Goal: Task Accomplishment & Management: Manage account settings

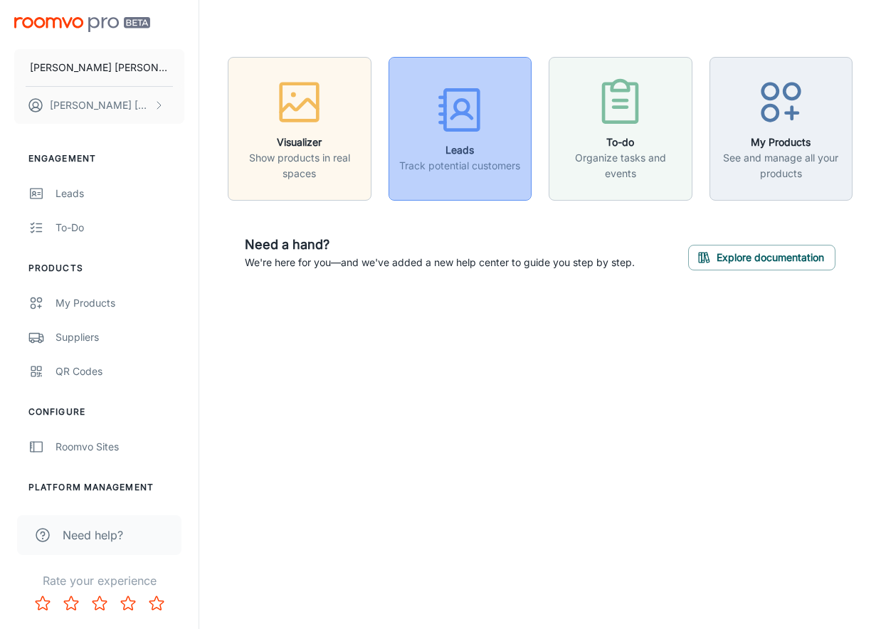
click at [495, 158] on p "Track potential customers" at bounding box center [459, 166] width 121 height 16
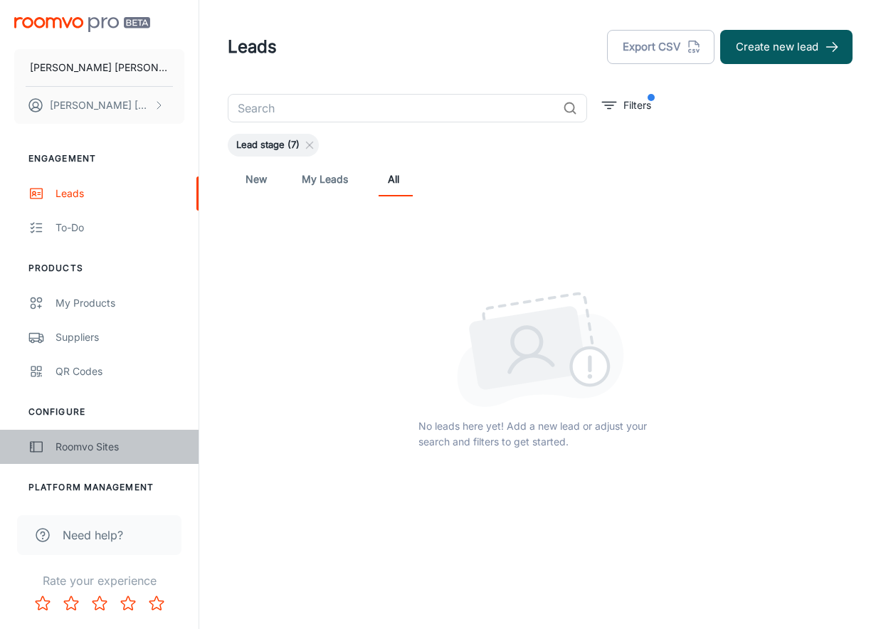
click at [107, 445] on div "Roomvo Sites" at bounding box center [119, 447] width 129 height 16
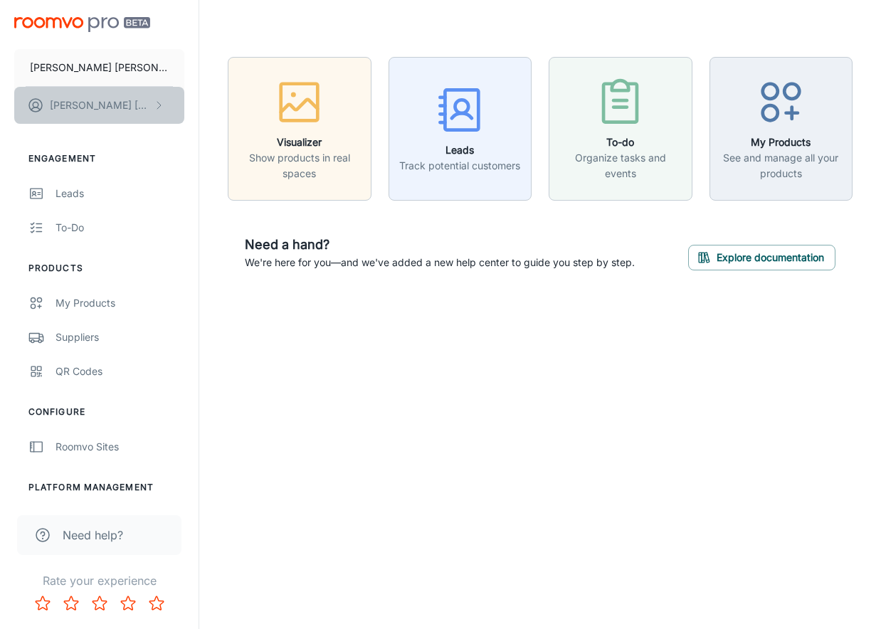
click at [157, 104] on icon "scrollable content" at bounding box center [158, 105] width 11 height 11
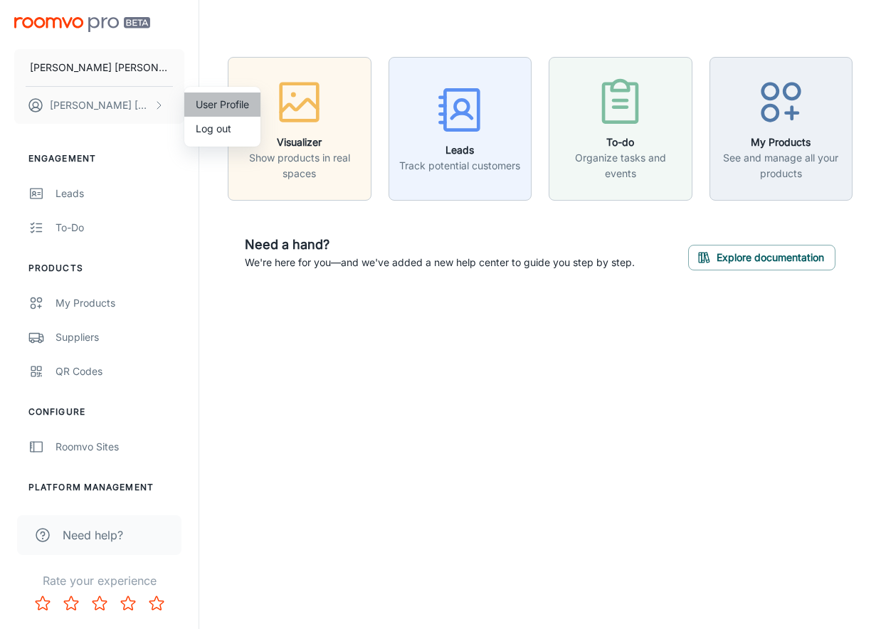
click at [207, 104] on li "User Profile" at bounding box center [222, 104] width 76 height 24
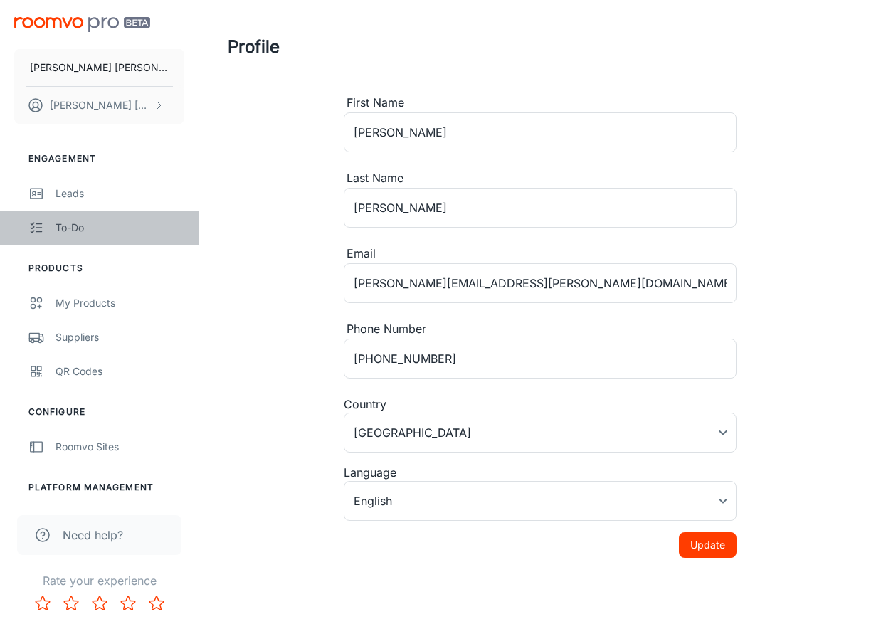
click at [78, 225] on div "To-do" at bounding box center [119, 228] width 129 height 16
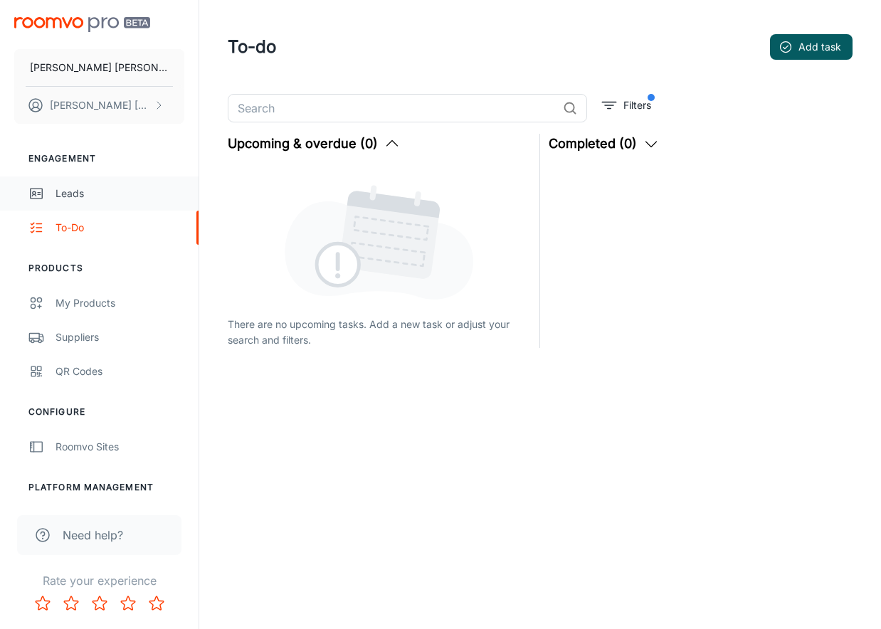
click at [73, 195] on div "Leads" at bounding box center [119, 194] width 129 height 16
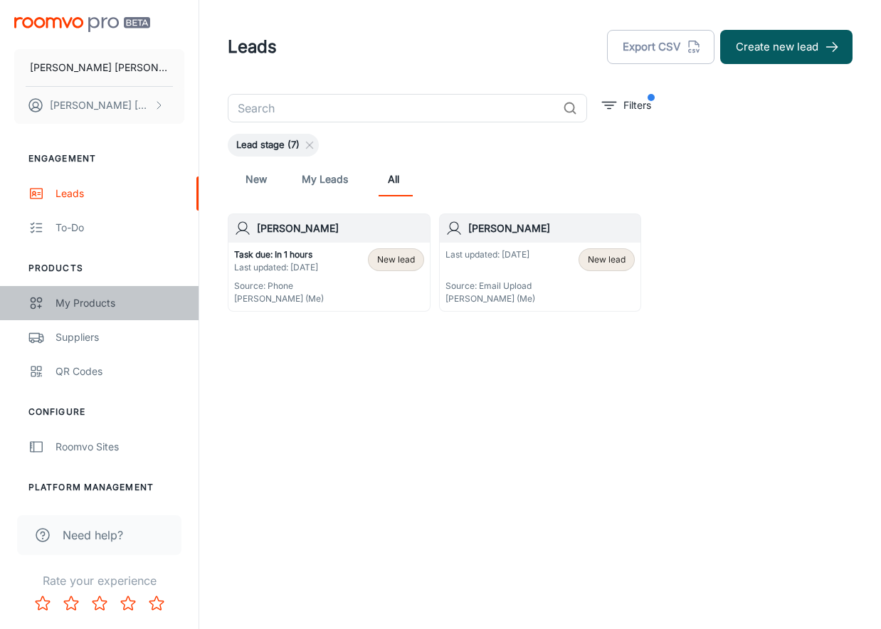
click at [93, 300] on div "My Products" at bounding box center [119, 303] width 129 height 16
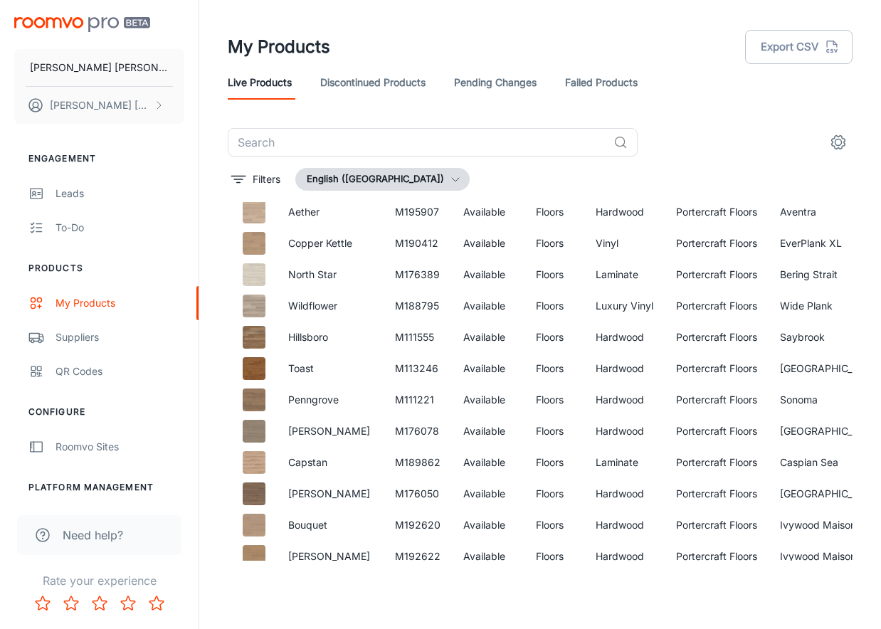
scroll to position [3176, 2]
click at [623, 79] on link "Failed Products" at bounding box center [601, 82] width 73 height 34
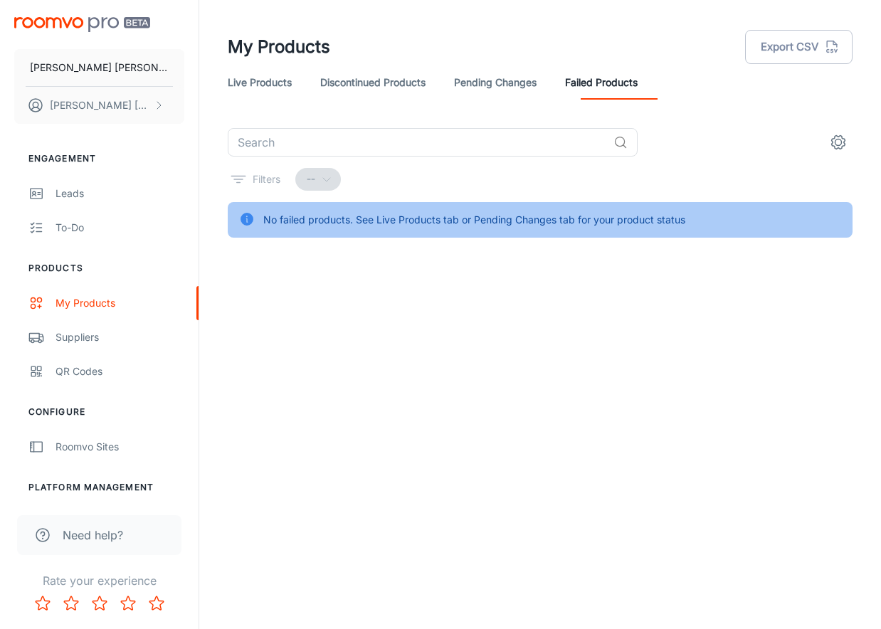
click at [532, 87] on link "Pending Changes" at bounding box center [495, 82] width 83 height 34
click at [374, 86] on link "Discontinued Products" at bounding box center [372, 82] width 105 height 34
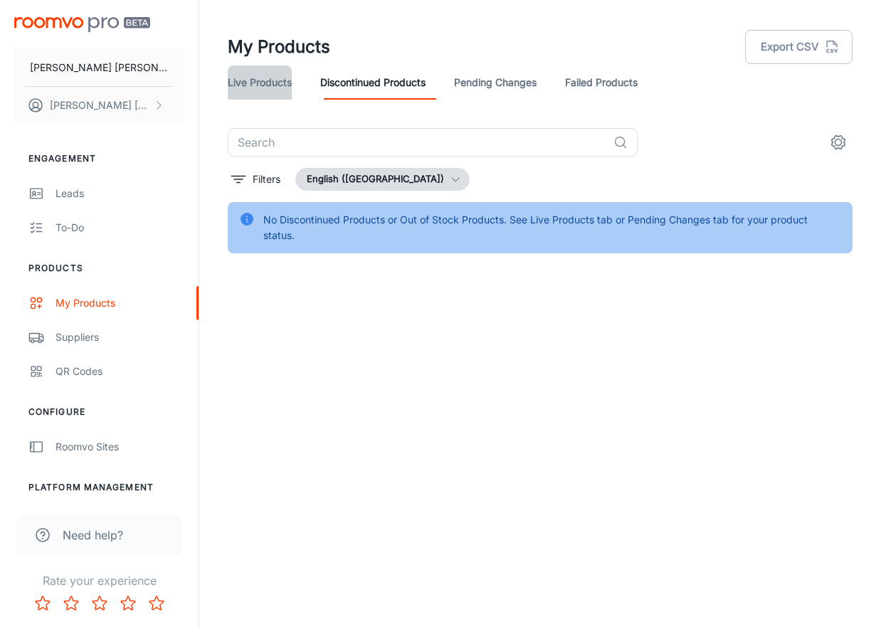
click at [265, 83] on link "Live Products" at bounding box center [260, 82] width 64 height 34
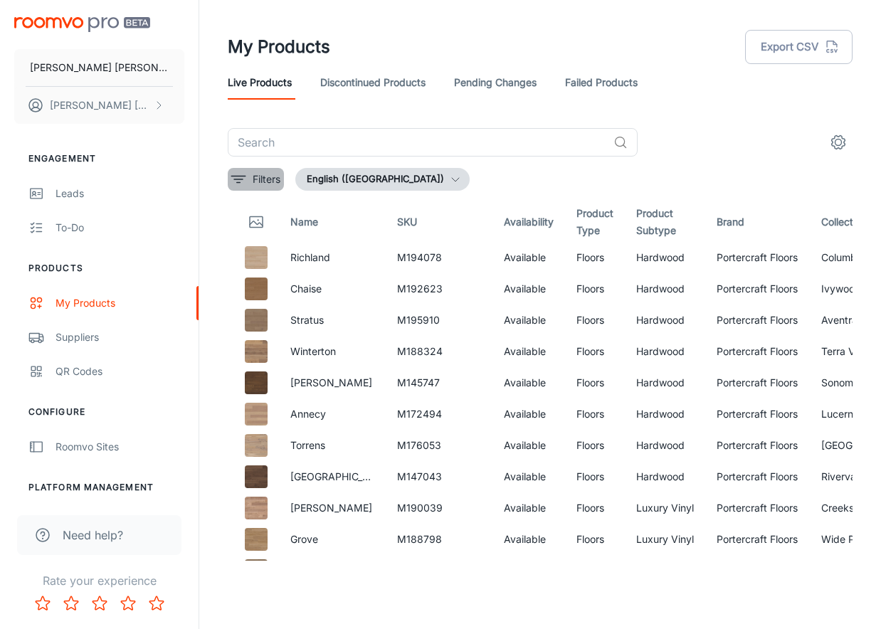
click at [240, 180] on icon "filter" at bounding box center [238, 179] width 17 height 17
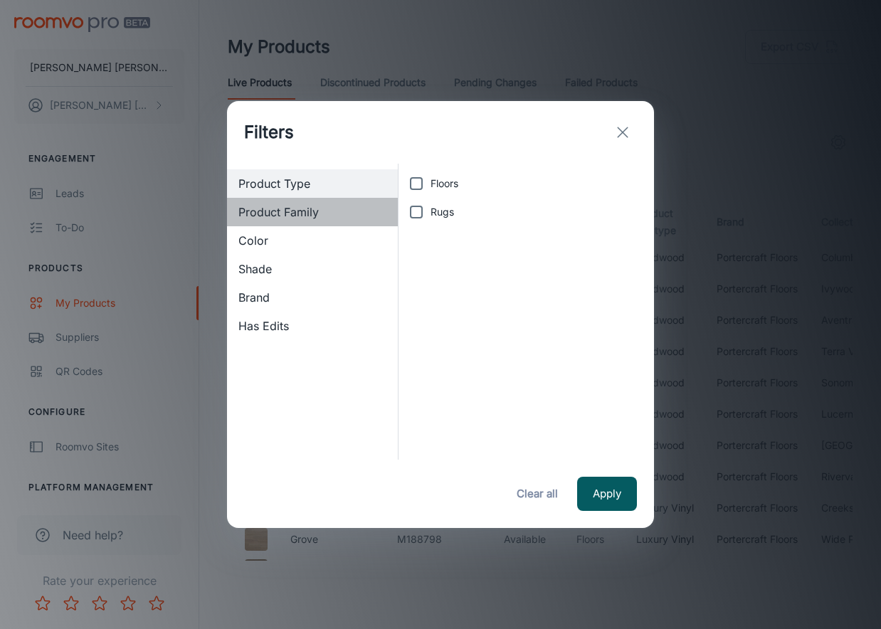
click at [265, 211] on span "Product Family" at bounding box center [312, 211] width 148 height 17
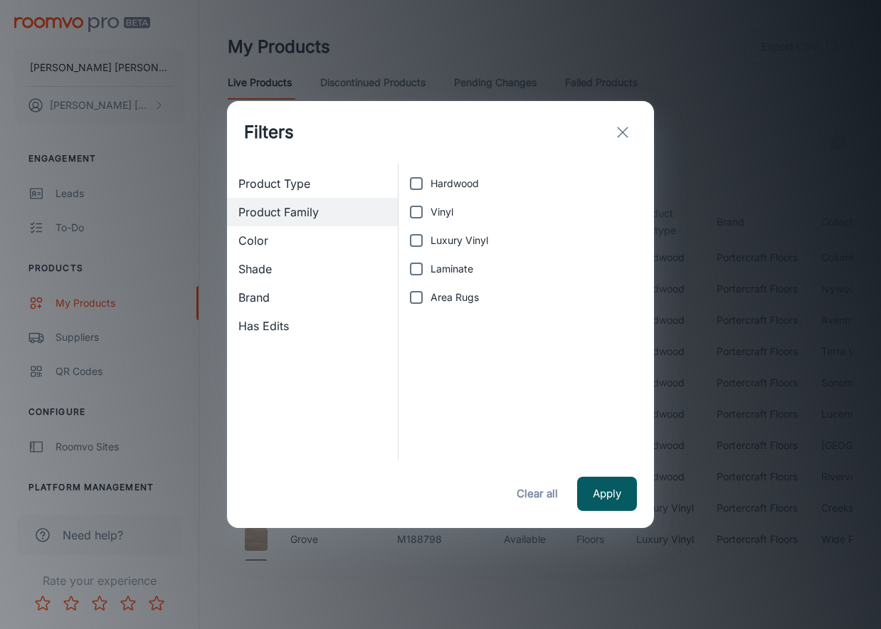
click at [95, 339] on div "Filters Product Type Product Family Color Shade Brand Has Edits Hardwood Vinyl …" at bounding box center [440, 314] width 881 height 629
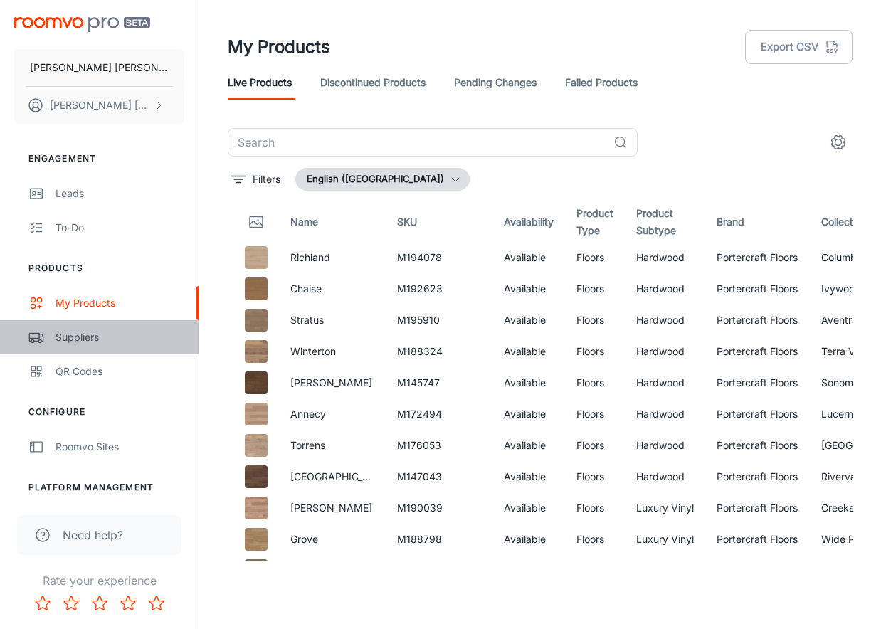
click at [87, 339] on div "Suppliers" at bounding box center [119, 337] width 129 height 16
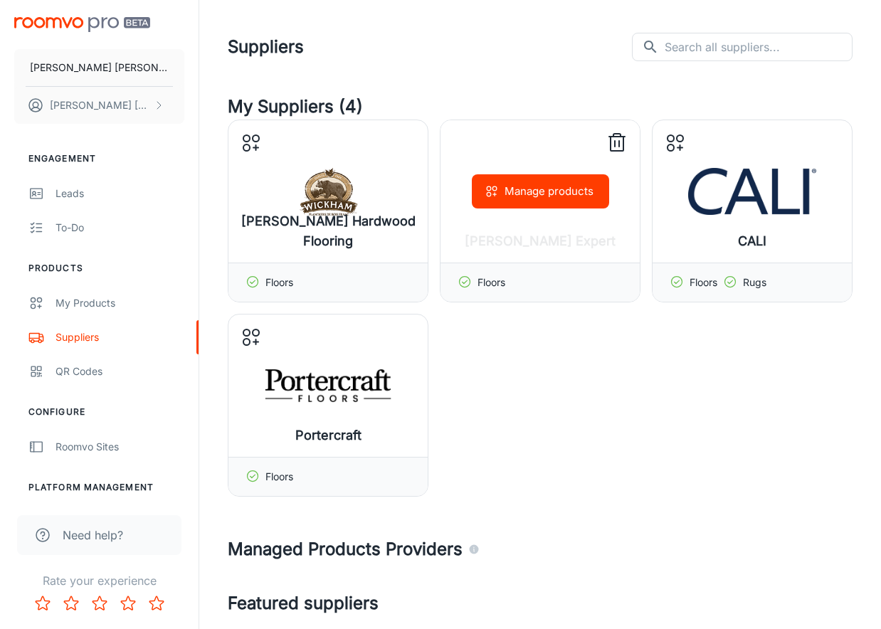
click at [620, 137] on icon at bounding box center [616, 135] width 7 height 3
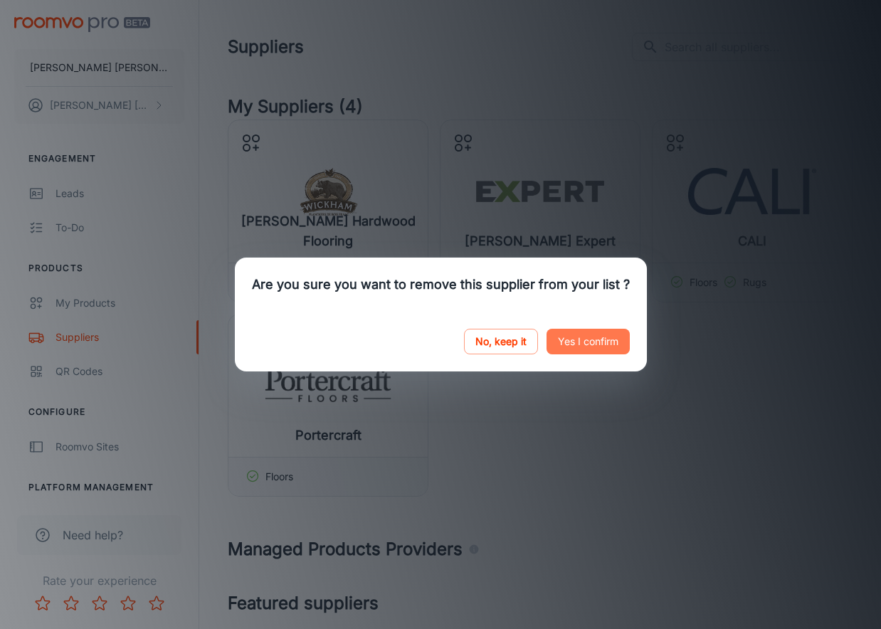
click at [576, 341] on button "Yes I confirm" at bounding box center [587, 342] width 83 height 26
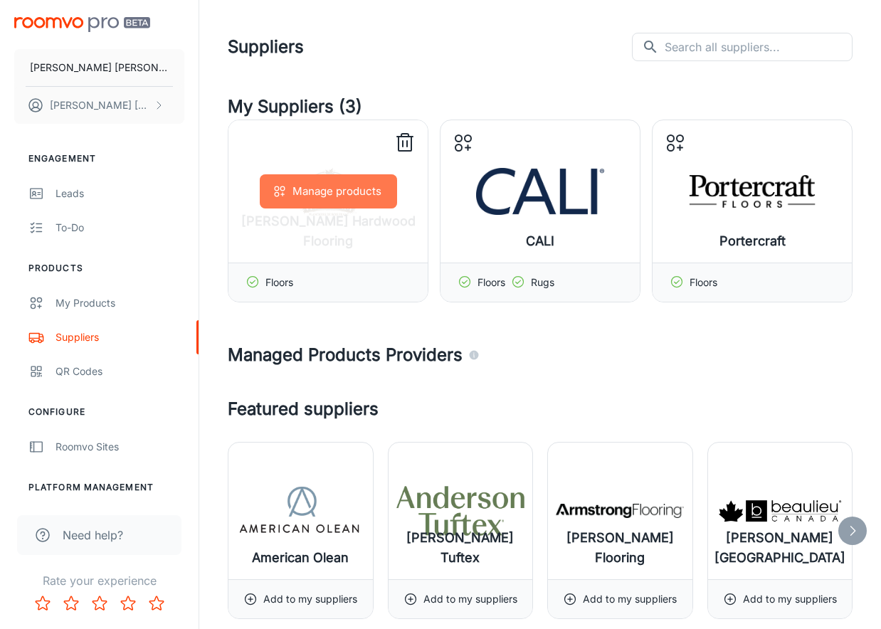
click at [317, 197] on button "Manage products" at bounding box center [328, 191] width 137 height 34
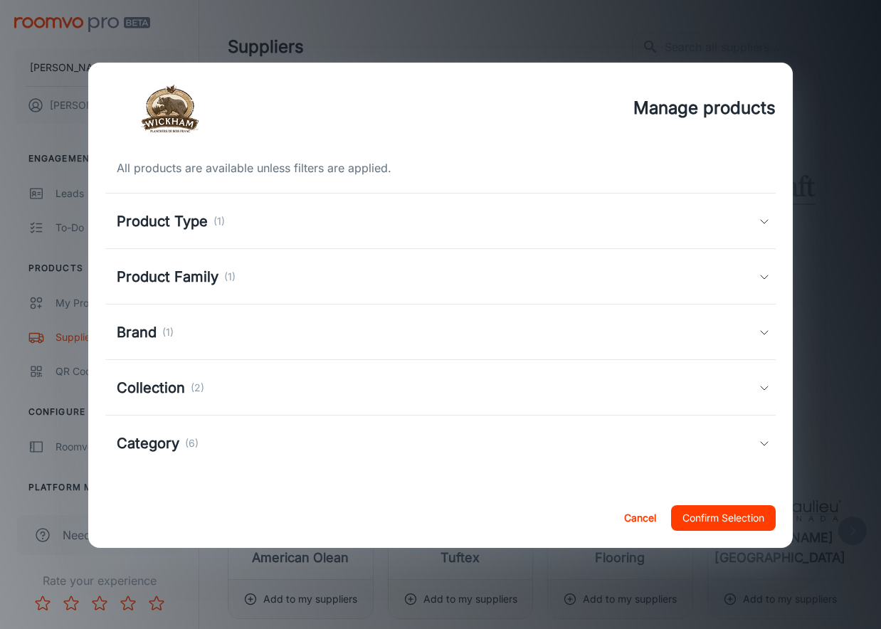
click at [200, 221] on h5 "Product Type" at bounding box center [162, 221] width 91 height 21
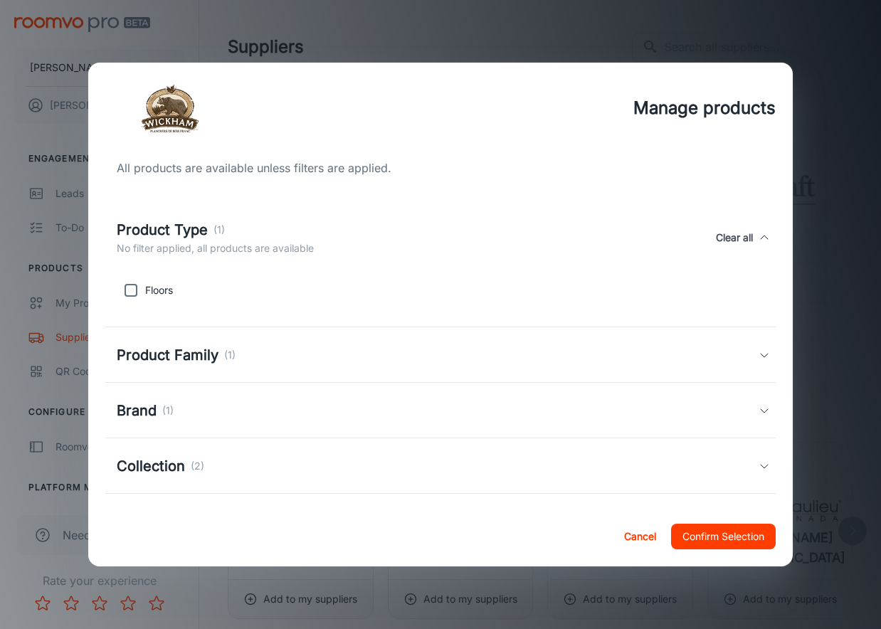
click at [197, 355] on h5 "Product Family" at bounding box center [168, 354] width 102 height 21
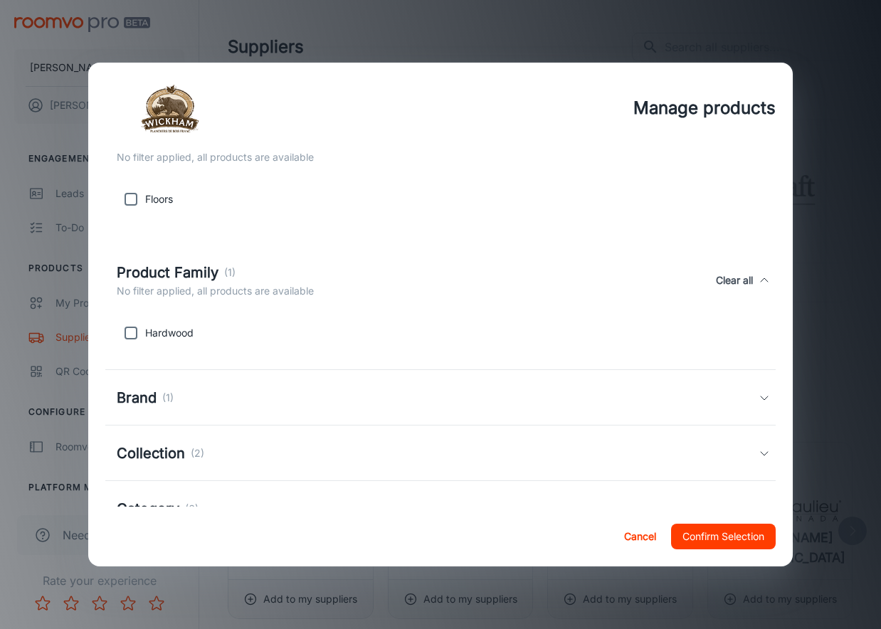
scroll to position [96, 0]
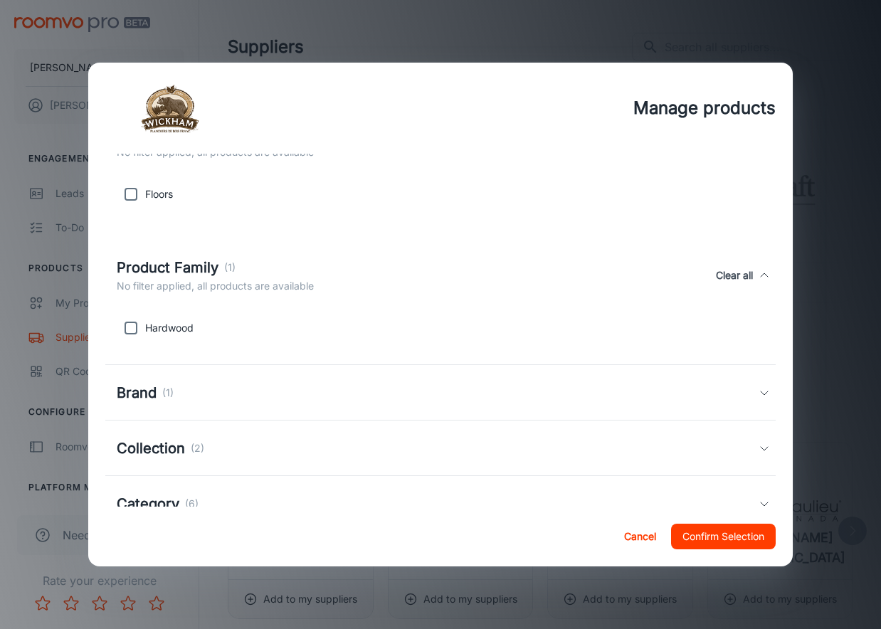
click at [157, 392] on h5 "Brand" at bounding box center [137, 392] width 40 height 21
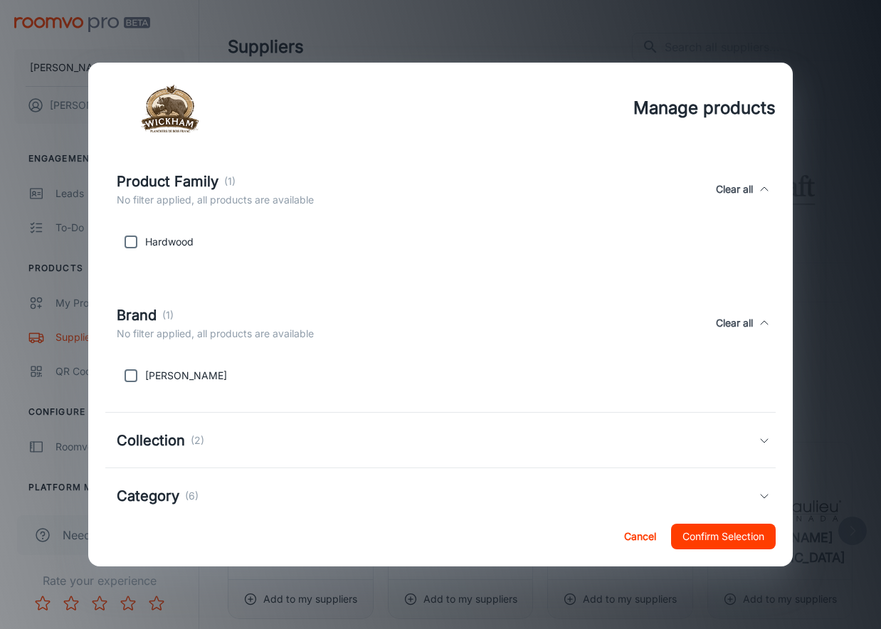
scroll to position [194, 0]
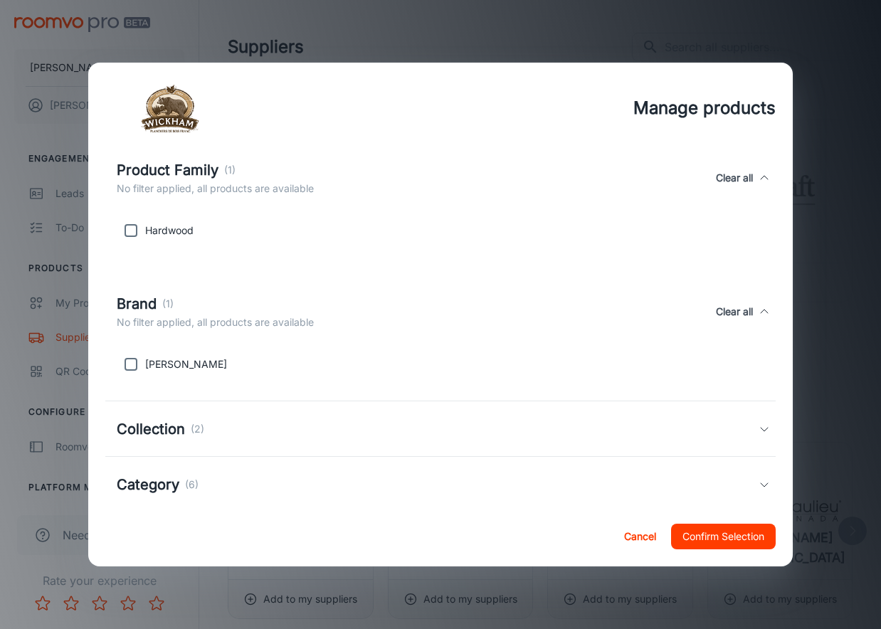
click at [180, 432] on h5 "Collection" at bounding box center [151, 428] width 68 height 21
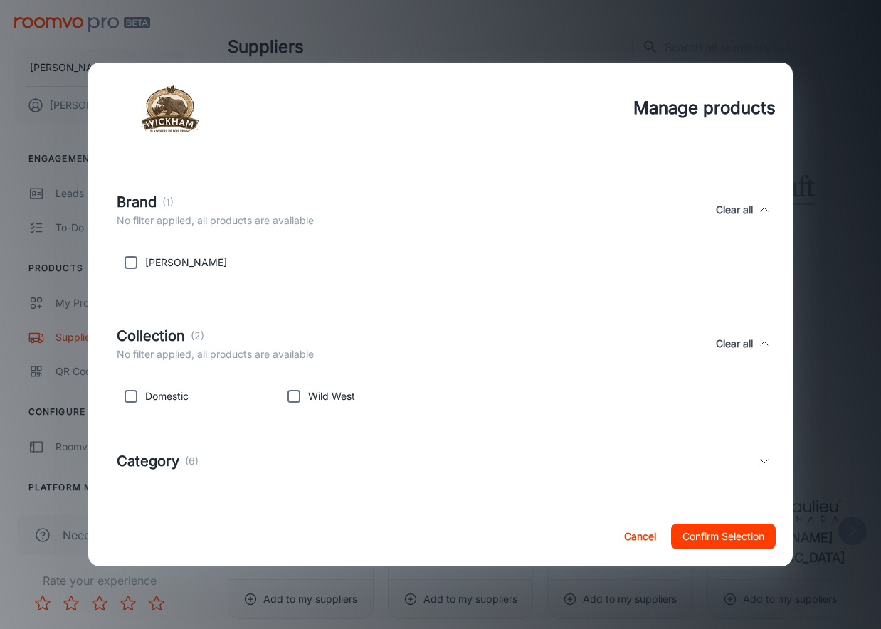
scroll to position [295, 0]
click at [178, 458] on h5 "Category" at bounding box center [148, 460] width 63 height 21
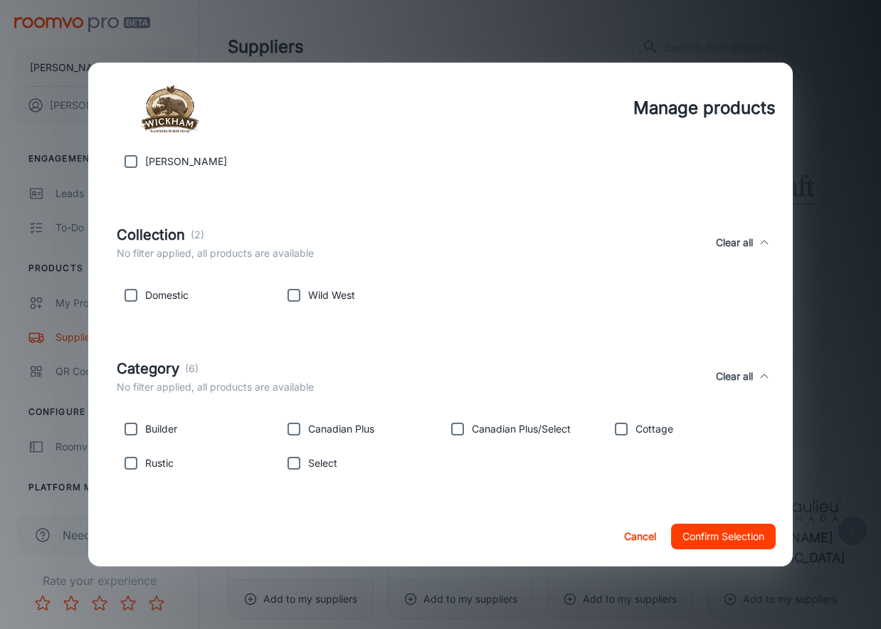
scroll to position [396, 0]
click at [698, 534] on button "Confirm Selection" at bounding box center [723, 537] width 105 height 26
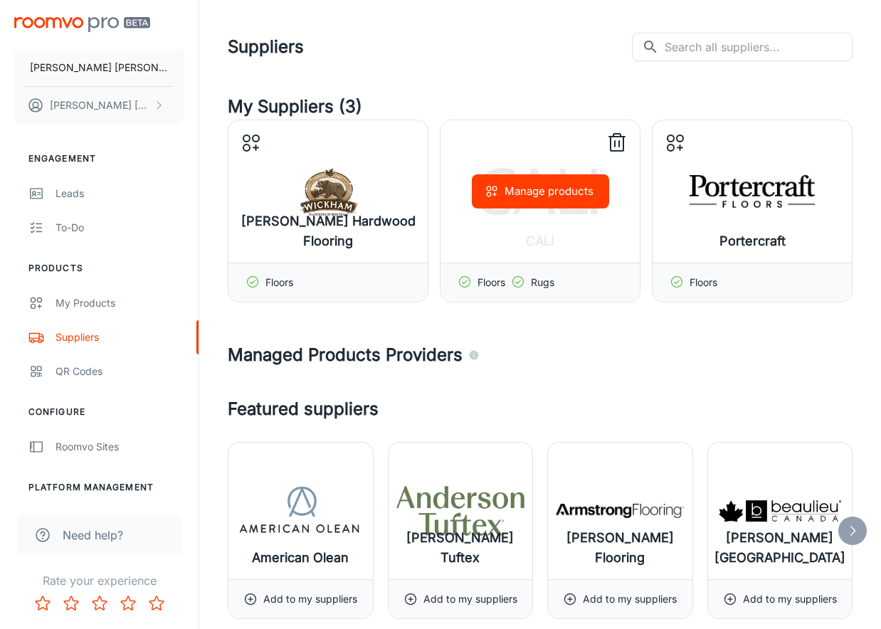
click at [535, 193] on button "Manage products" at bounding box center [540, 191] width 137 height 34
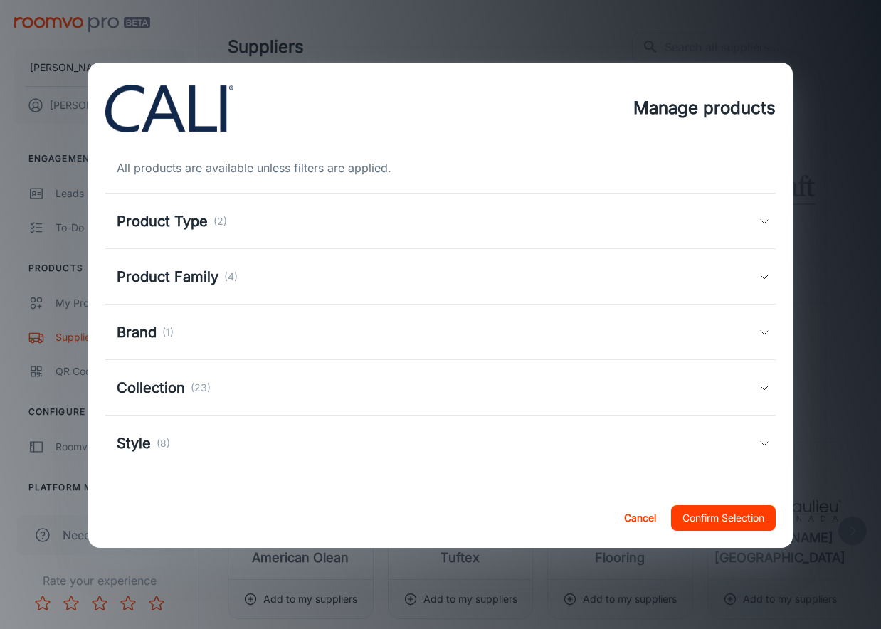
click at [203, 224] on h5 "Product Type" at bounding box center [162, 221] width 91 height 21
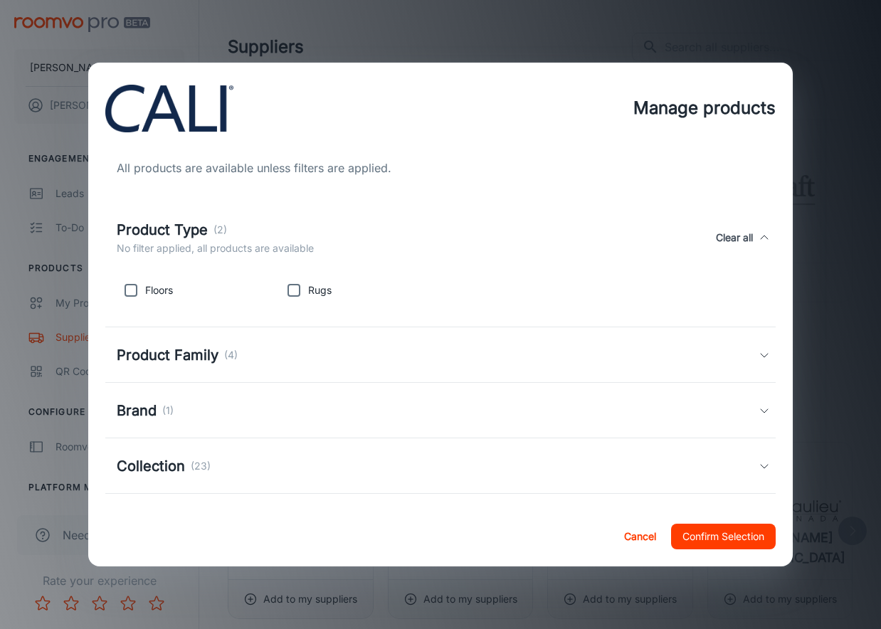
click at [199, 357] on h5 "Product Family" at bounding box center [168, 354] width 102 height 21
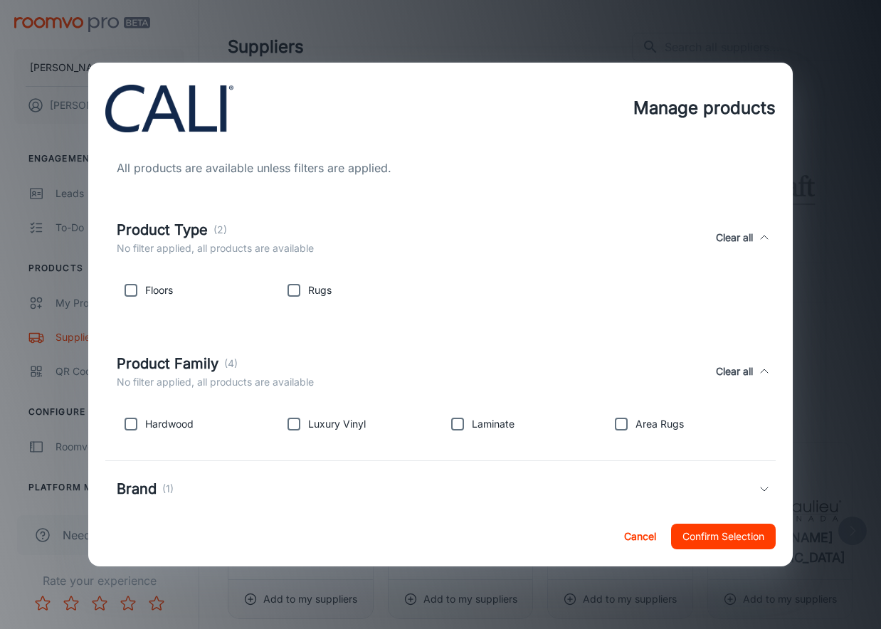
click at [147, 487] on h5 "Brand" at bounding box center [137, 488] width 40 height 21
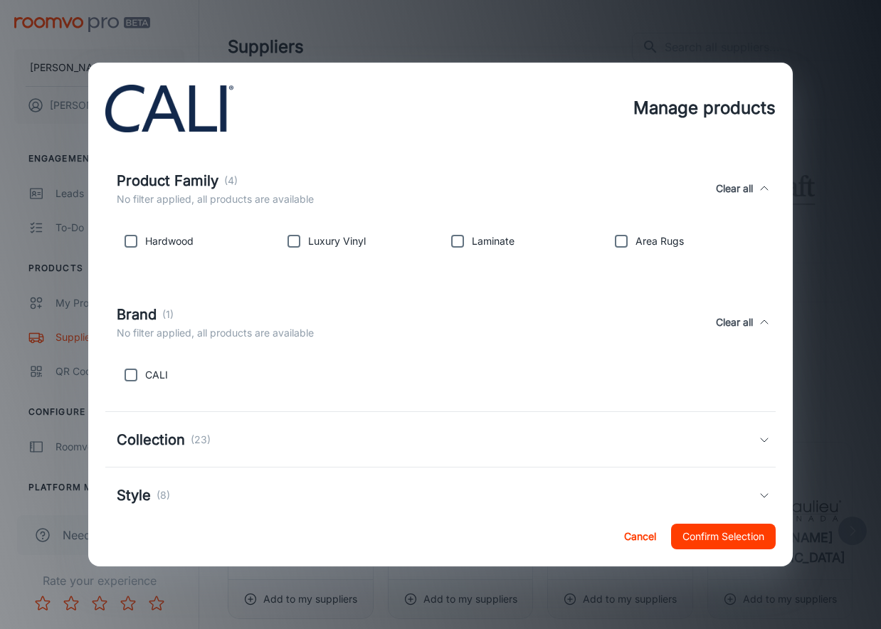
scroll to position [187, 0]
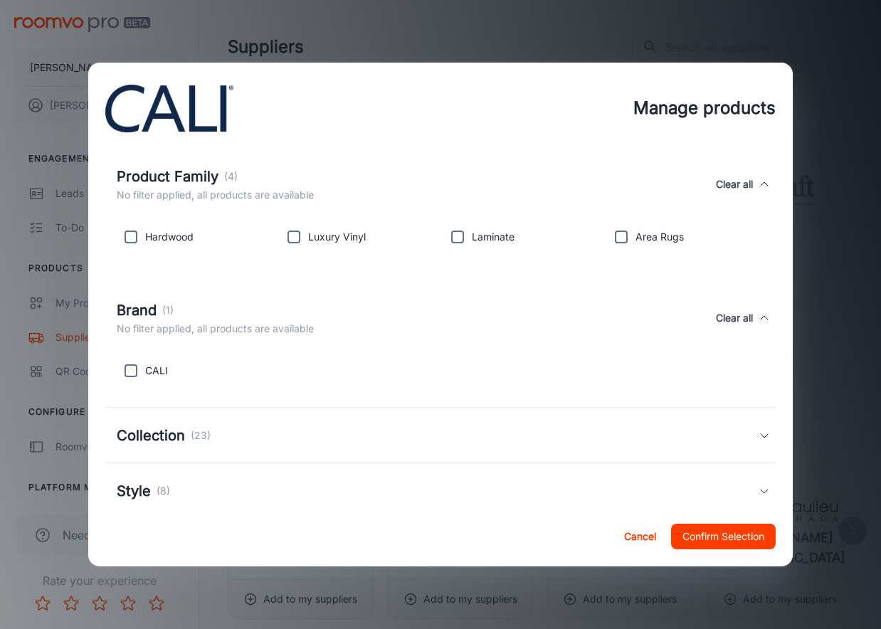
click at [159, 439] on h5 "Collection" at bounding box center [151, 435] width 68 height 21
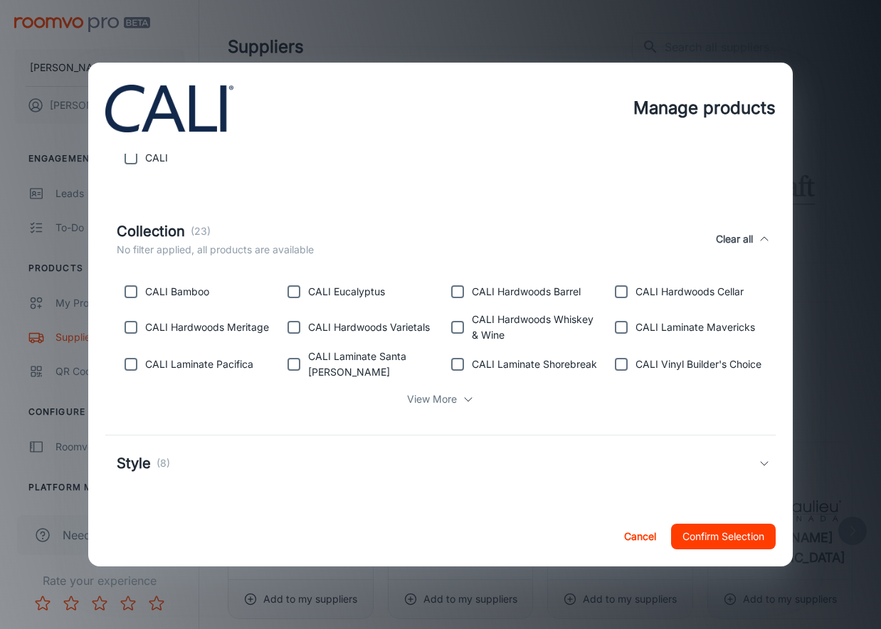
scroll to position [399, 0]
click at [145, 462] on h5 "Style" at bounding box center [134, 463] width 34 height 21
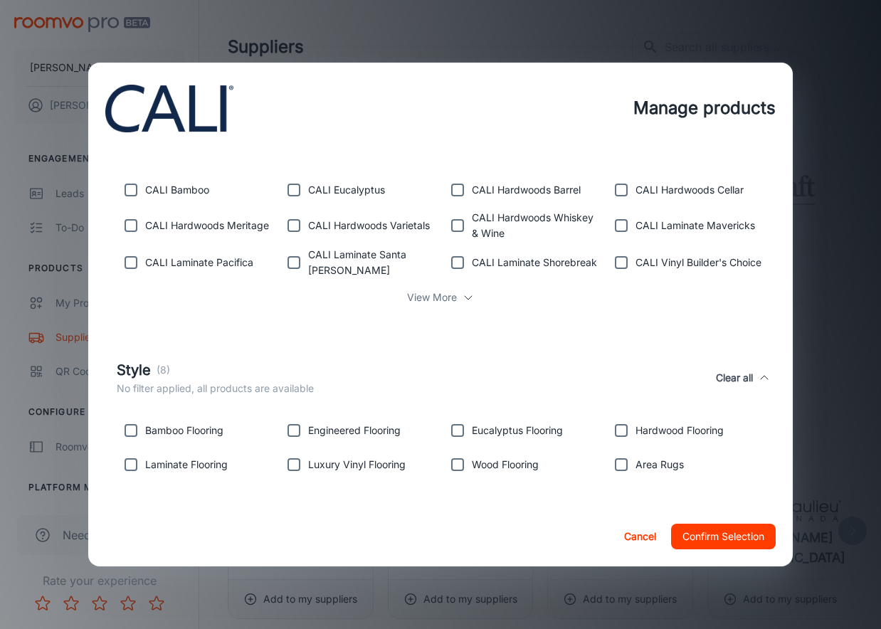
scroll to position [500, 0]
click at [701, 535] on button "Confirm Selection" at bounding box center [723, 537] width 105 height 26
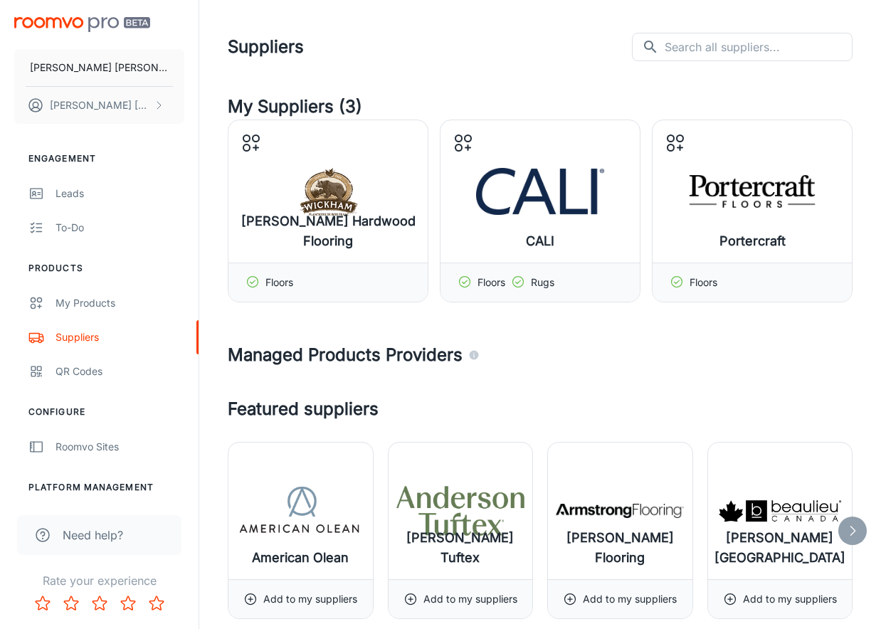
click at [413, 356] on h4 "Managed Products Providers" at bounding box center [540, 355] width 625 height 26
click at [426, 357] on h4 "Managed Products Providers" at bounding box center [540, 355] width 625 height 26
click at [479, 355] on icon "Agencies and suppliers who work with us to automatically identify the specific …" at bounding box center [474, 355] width 9 height 9
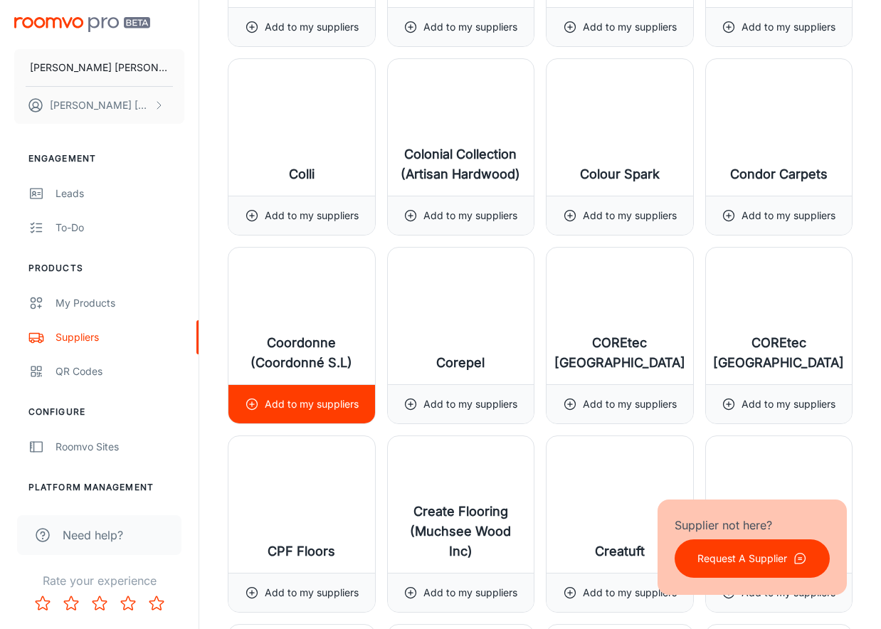
scroll to position [4263, 0]
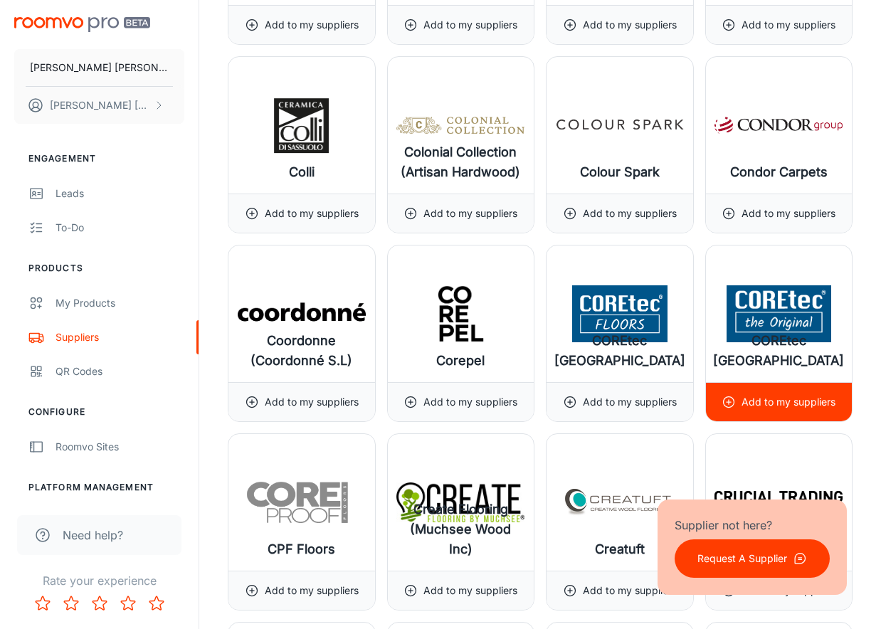
click at [768, 403] on p "Add to my suppliers" at bounding box center [788, 402] width 94 height 16
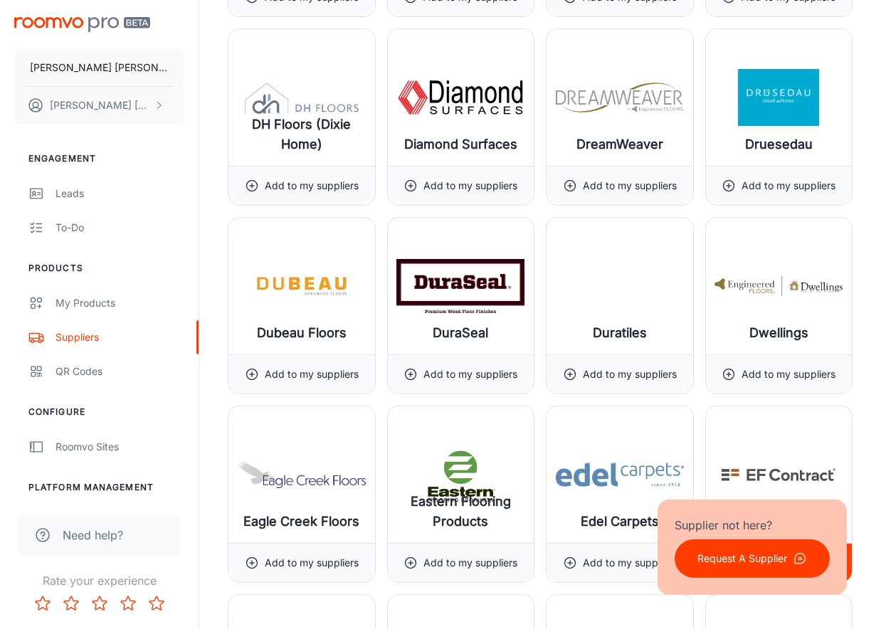
scroll to position [5433, 0]
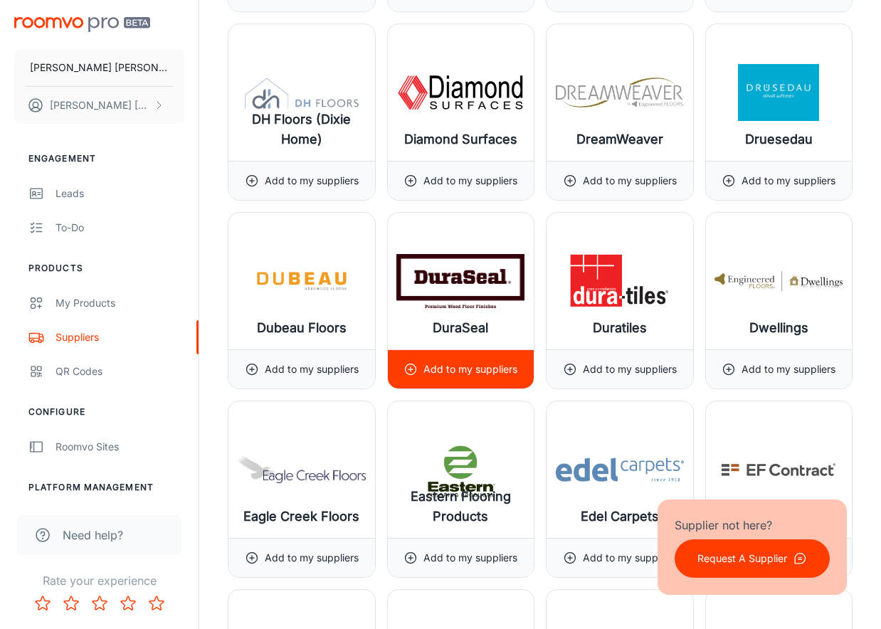
click at [487, 371] on p "Add to my suppliers" at bounding box center [470, 369] width 94 height 16
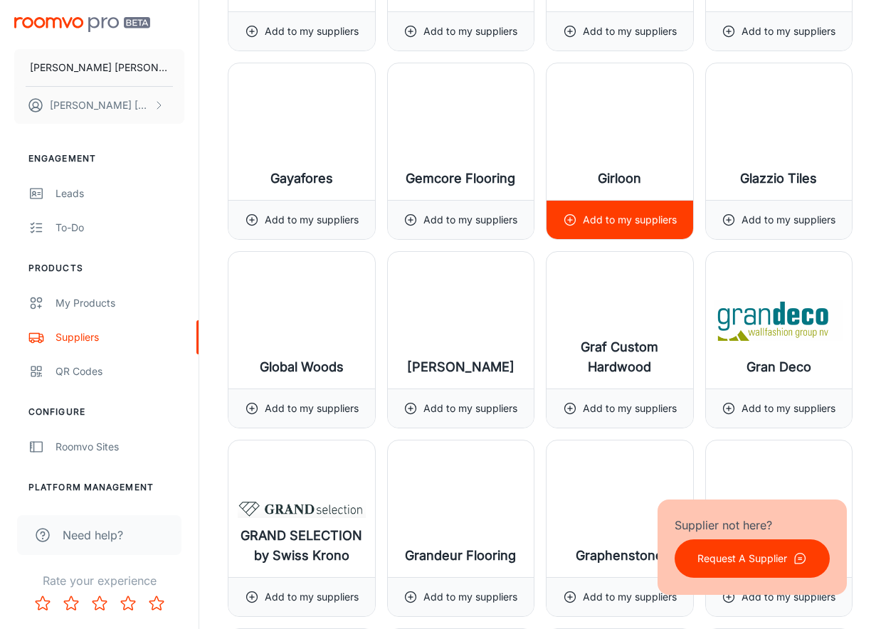
scroll to position [7469, 0]
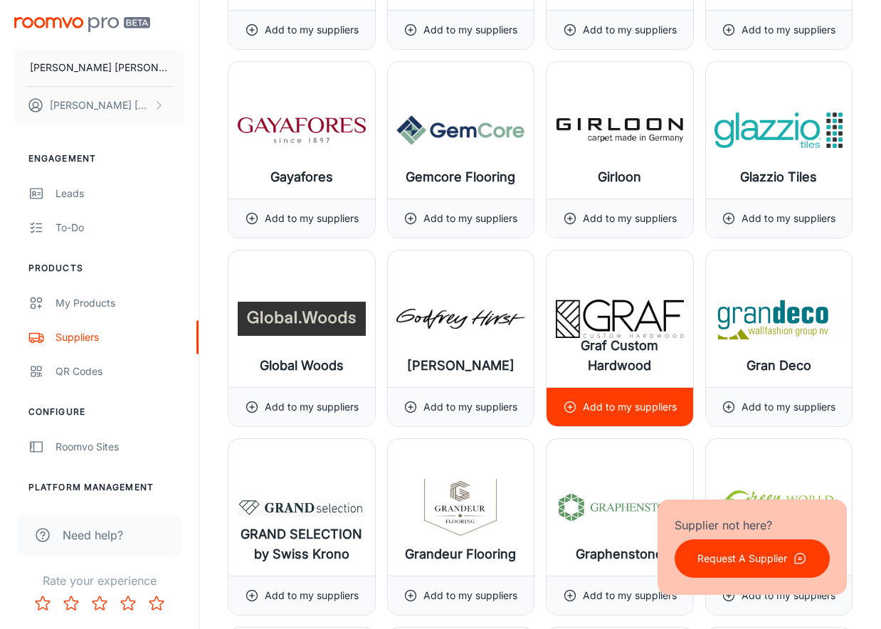
click at [625, 403] on p "Add to my suppliers" at bounding box center [630, 407] width 94 height 16
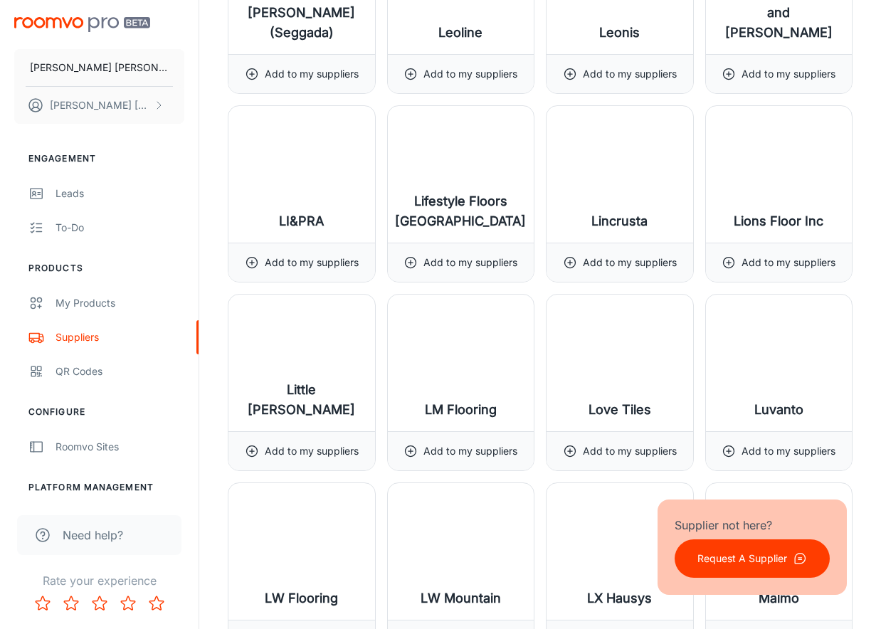
scroll to position [10440, 0]
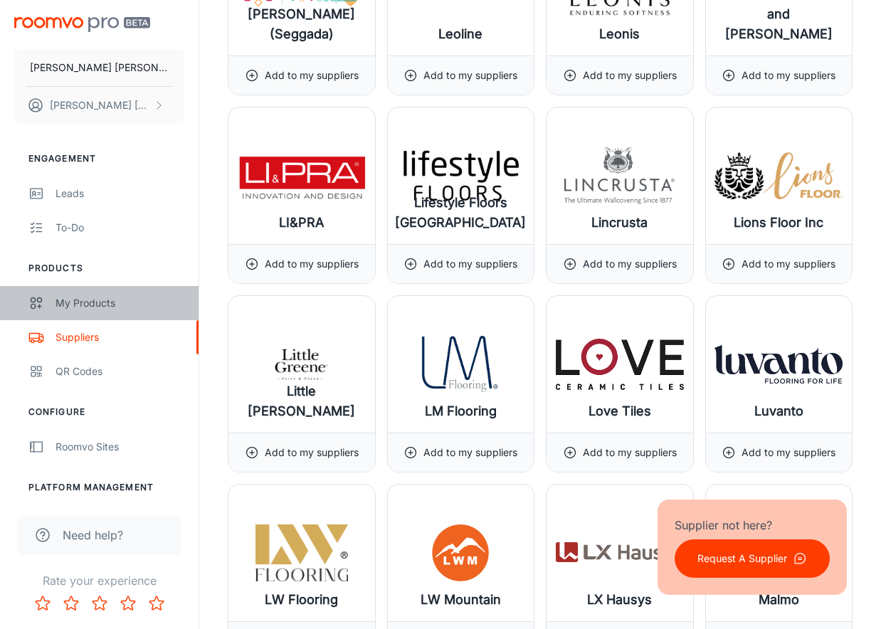
click at [96, 304] on div "My Products" at bounding box center [119, 303] width 129 height 16
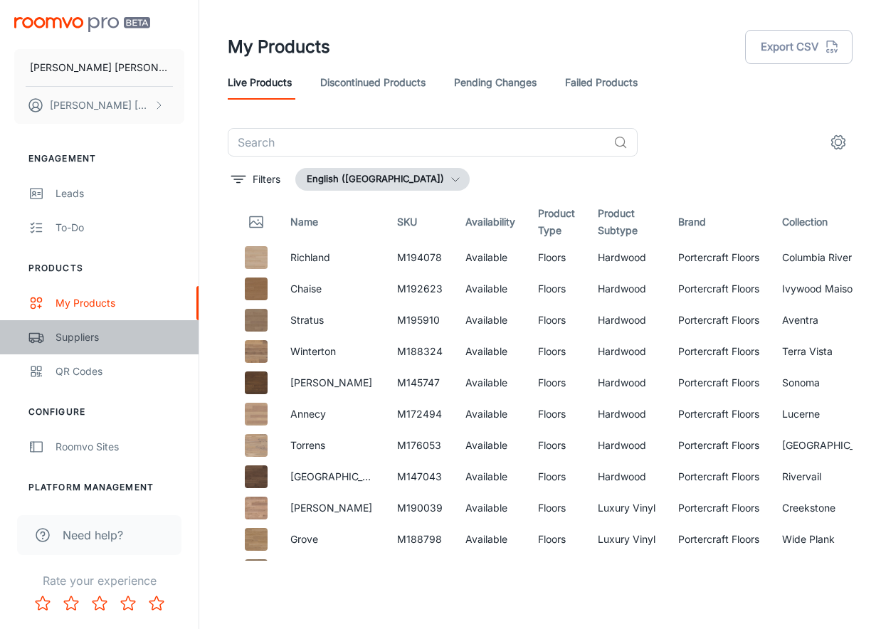
click at [93, 337] on div "Suppliers" at bounding box center [119, 337] width 129 height 16
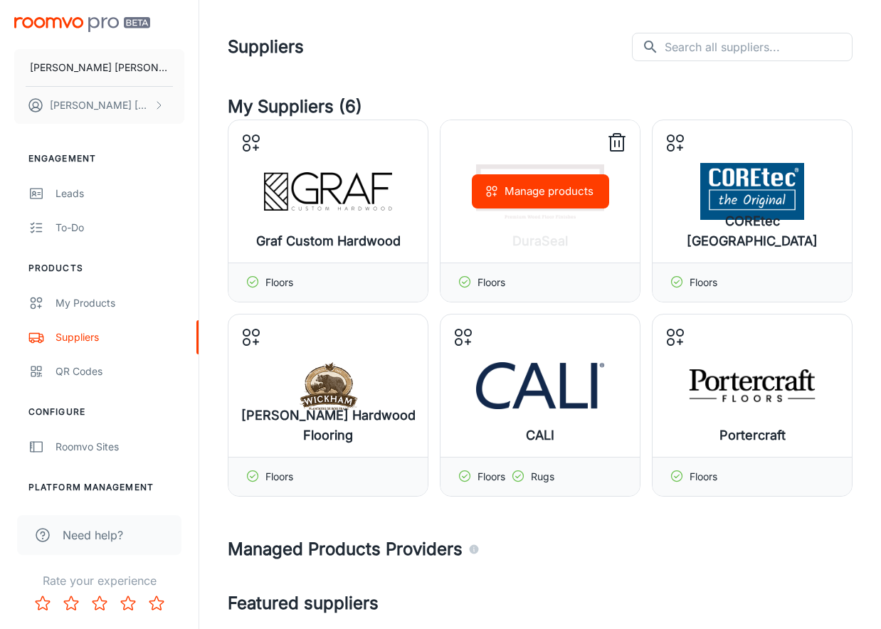
click at [551, 218] on div "Manage products" at bounding box center [539, 191] width 199 height 142
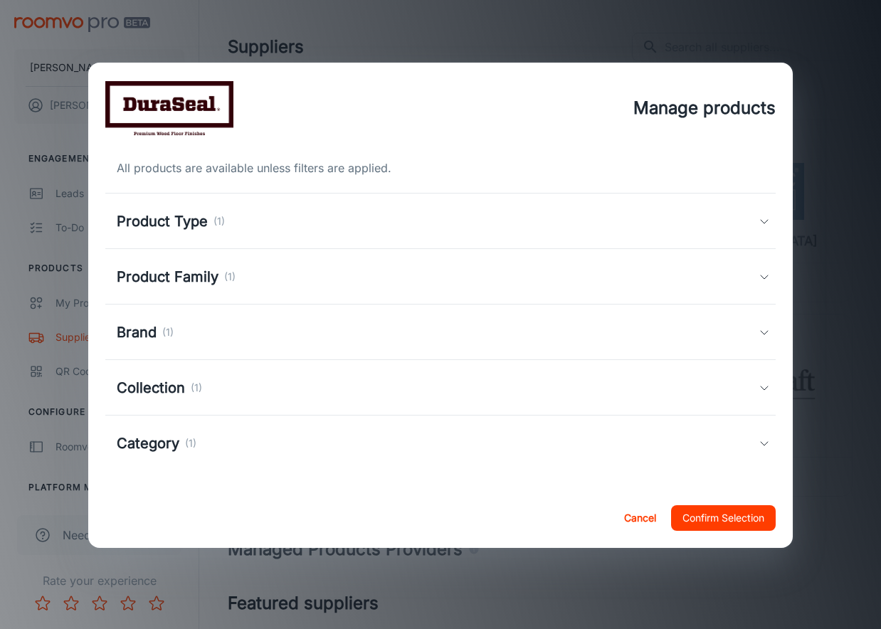
click at [201, 216] on h5 "Product Type" at bounding box center [162, 221] width 91 height 21
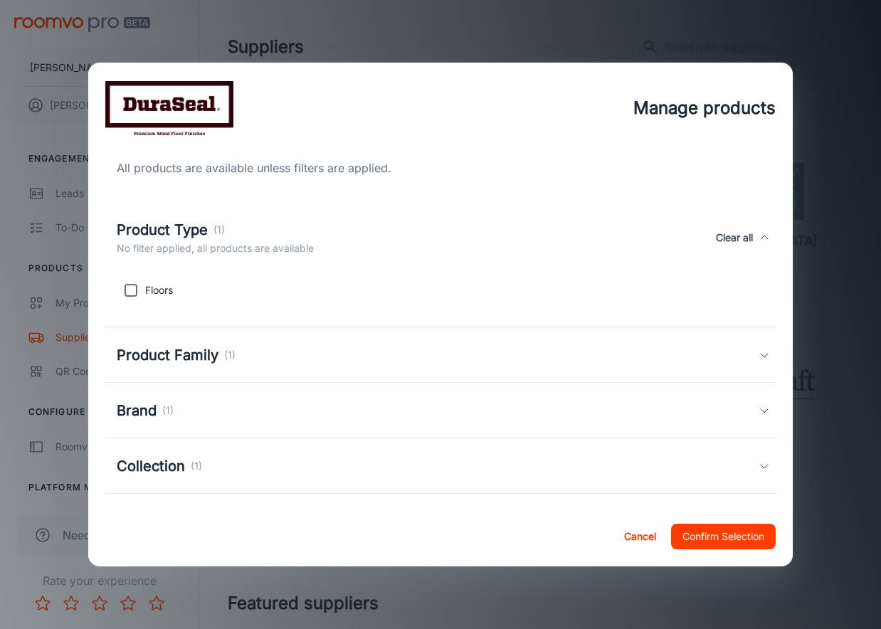
click at [179, 356] on h5 "Product Family" at bounding box center [168, 354] width 102 height 21
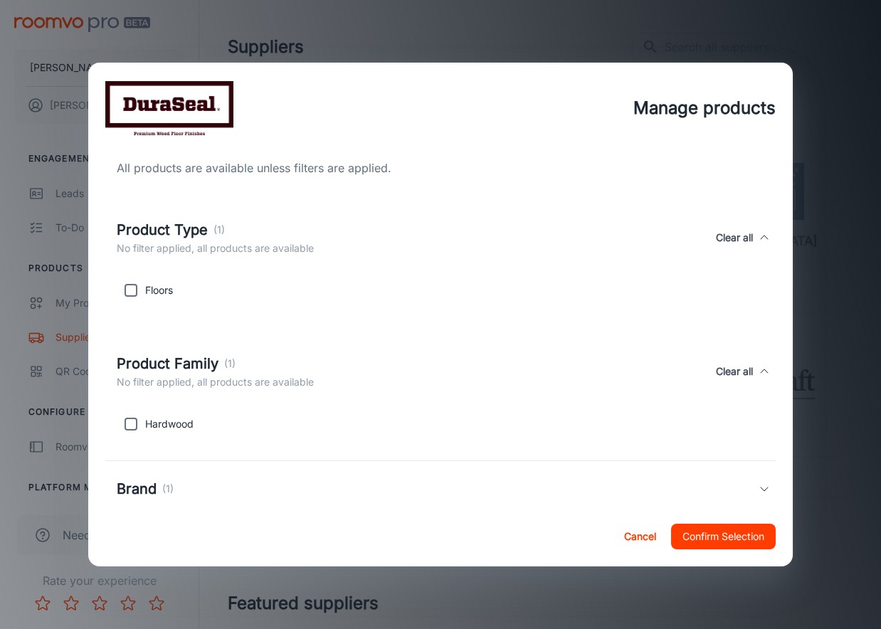
click at [155, 488] on h5 "Brand" at bounding box center [137, 488] width 40 height 21
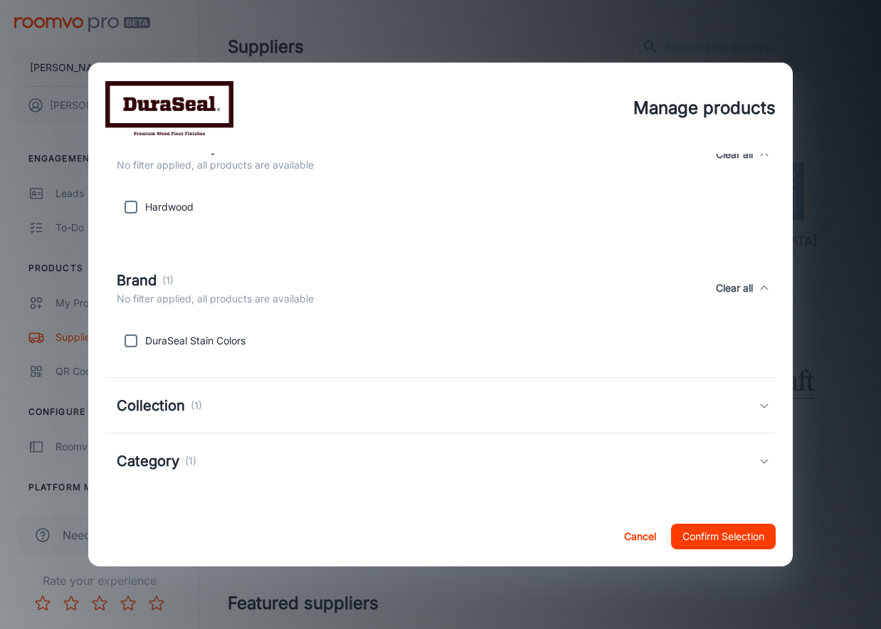
scroll to position [217, 0]
click at [162, 410] on h5 "Collection" at bounding box center [151, 405] width 68 height 21
click at [180, 475] on p "Dcmaxflat" at bounding box center [169, 475] width 48 height 16
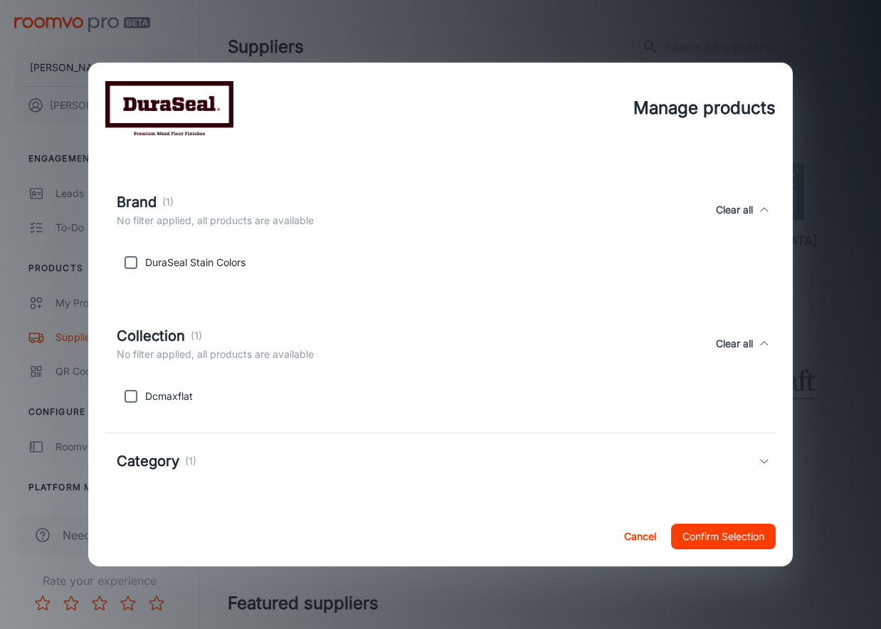
scroll to position [295, 0]
click at [167, 465] on h5 "Category" at bounding box center [148, 460] width 63 height 21
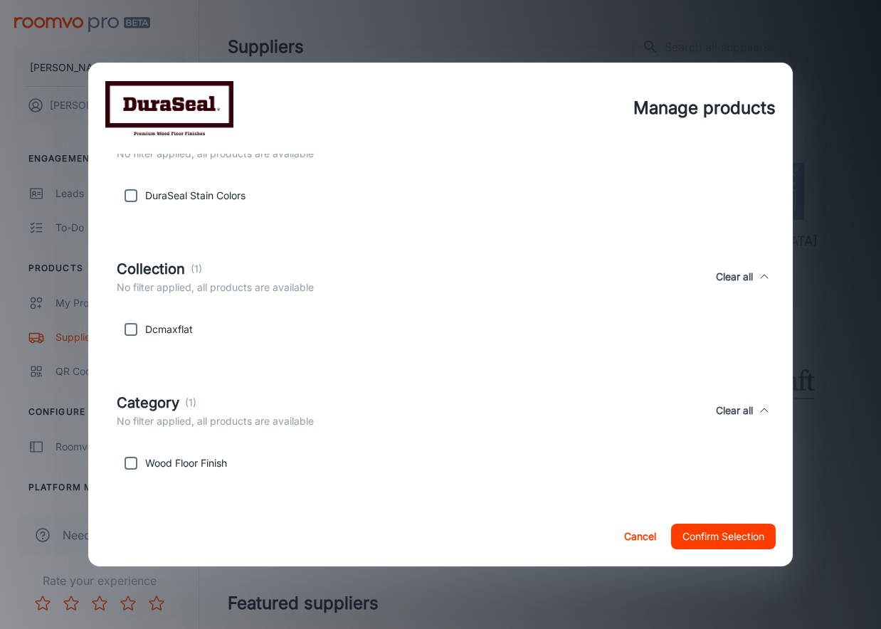
scroll to position [362, 0]
click at [689, 539] on button "Confirm Selection" at bounding box center [723, 537] width 105 height 26
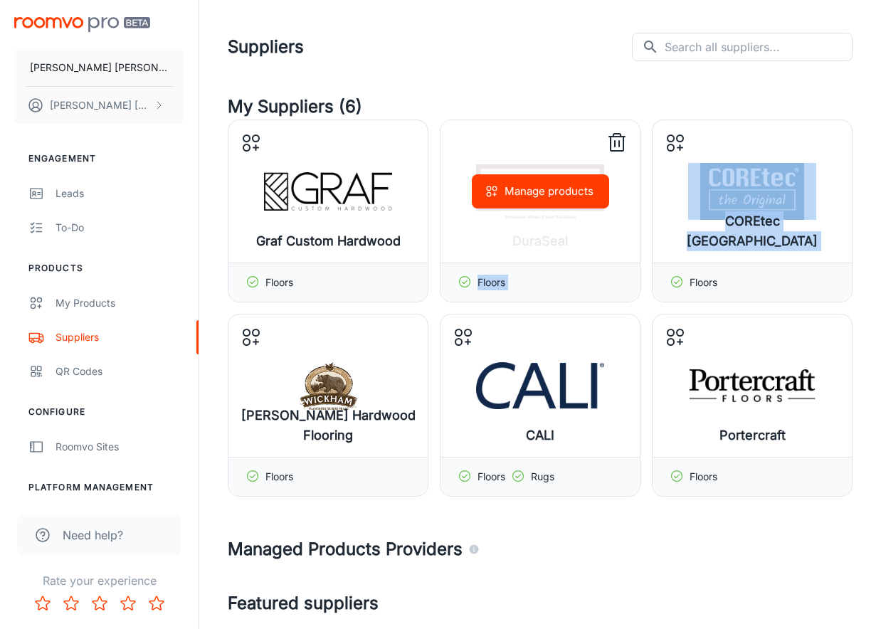
drag, startPoint x: 729, startPoint y: 241, endPoint x: 555, endPoint y: 227, distance: 174.9
click at [558, 228] on div "[PERSON_NAME] Custom Hardwood Manage products Floors DuraSeal Manage products F…" at bounding box center [540, 308] width 625 height 377
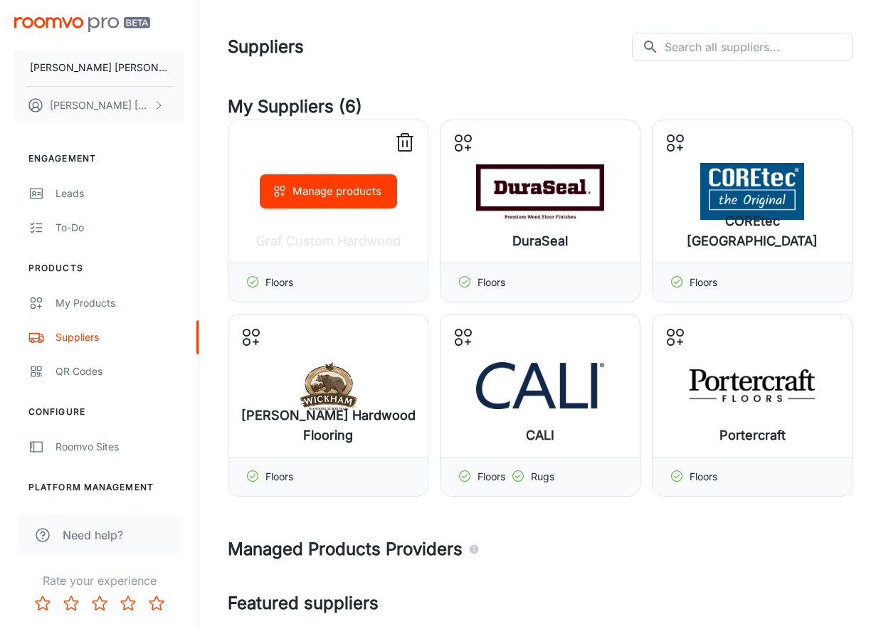
click at [302, 280] on div "Floors" at bounding box center [327, 282] width 199 height 39
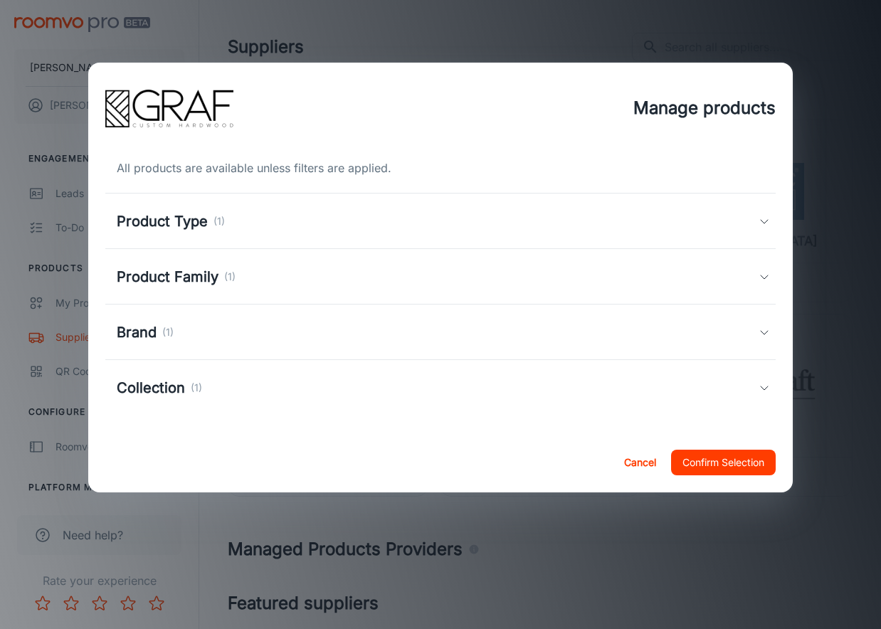
click at [198, 223] on h5 "Product Type" at bounding box center [162, 221] width 91 height 21
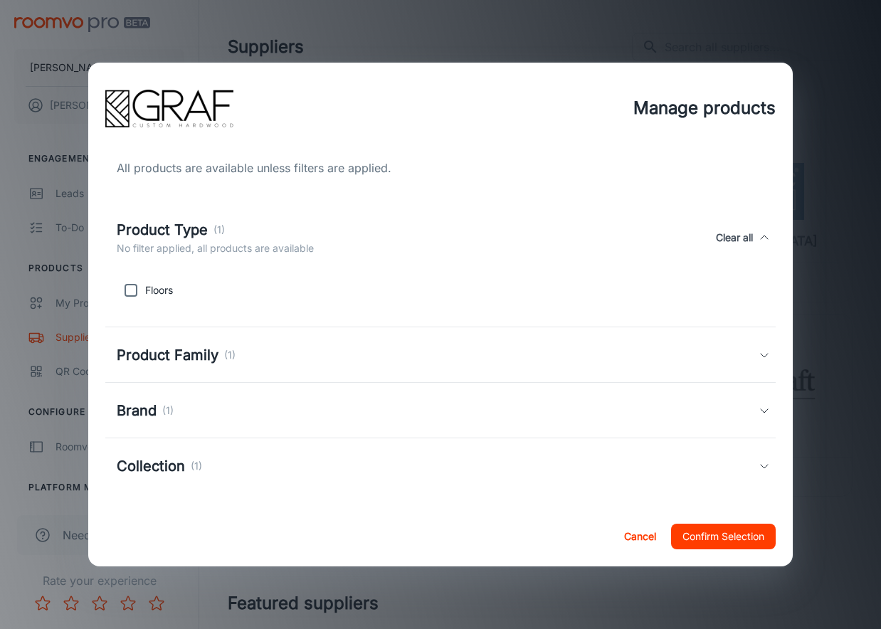
click at [176, 355] on h5 "Product Family" at bounding box center [168, 354] width 102 height 21
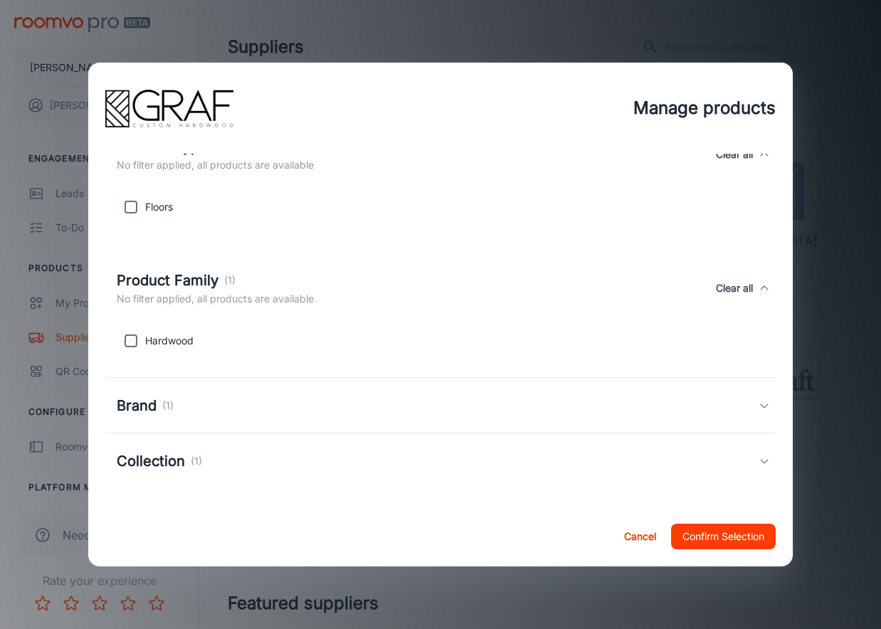
scroll to position [83, 0]
click at [141, 403] on h5 "Brand" at bounding box center [137, 405] width 40 height 21
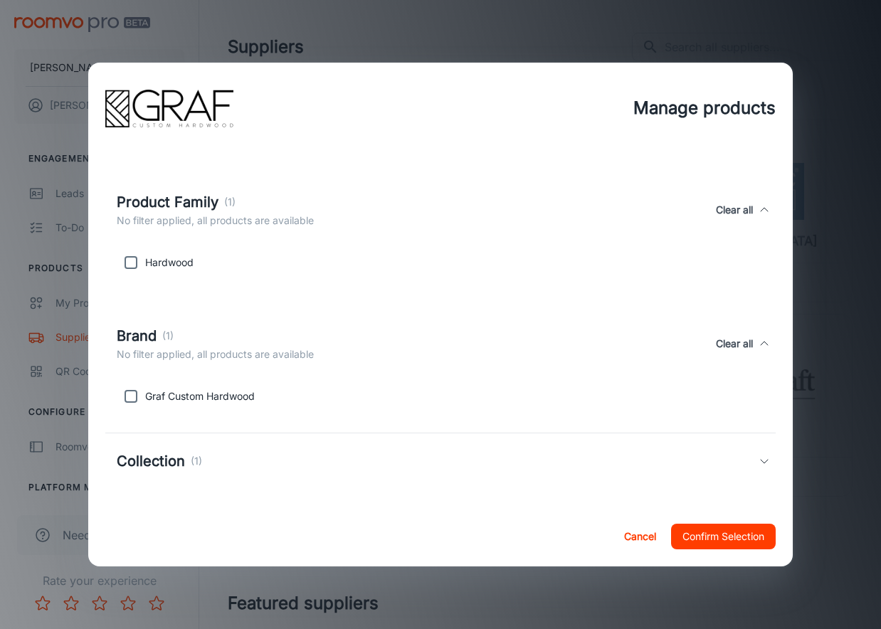
scroll to position [161, 0]
click at [160, 467] on h5 "Collection" at bounding box center [151, 460] width 68 height 21
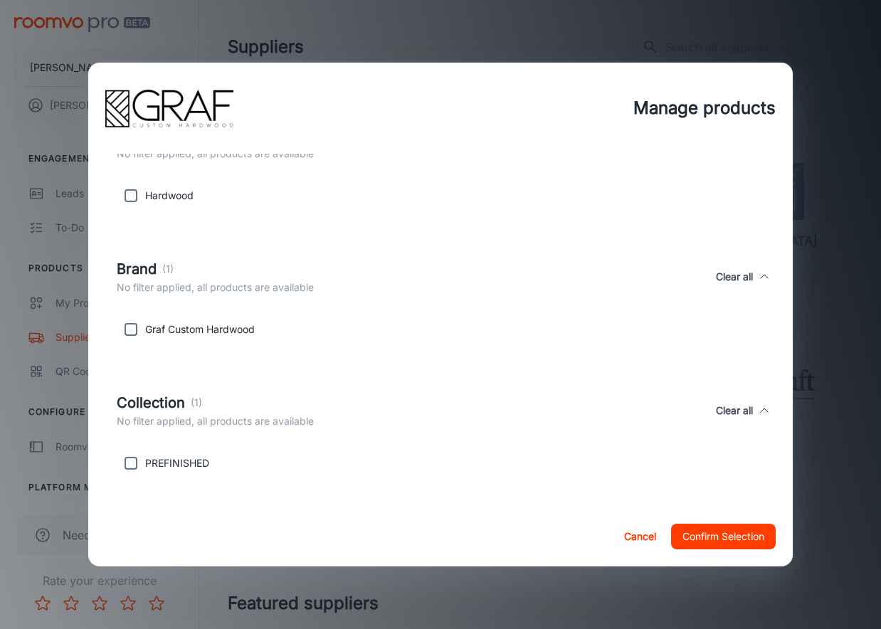
scroll to position [228, 0]
click at [706, 539] on button "Confirm Selection" at bounding box center [723, 537] width 105 height 26
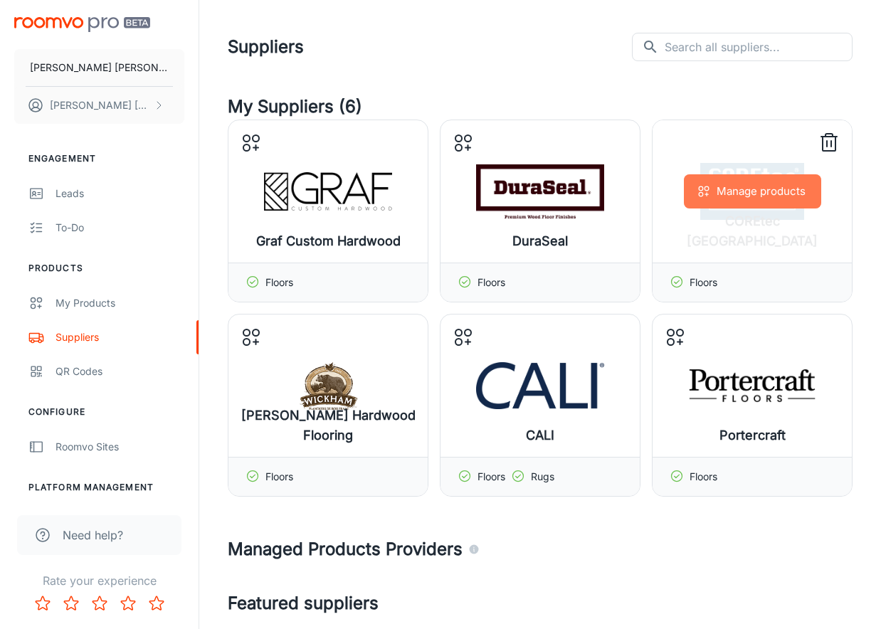
click at [732, 190] on button "Manage products" at bounding box center [752, 191] width 137 height 34
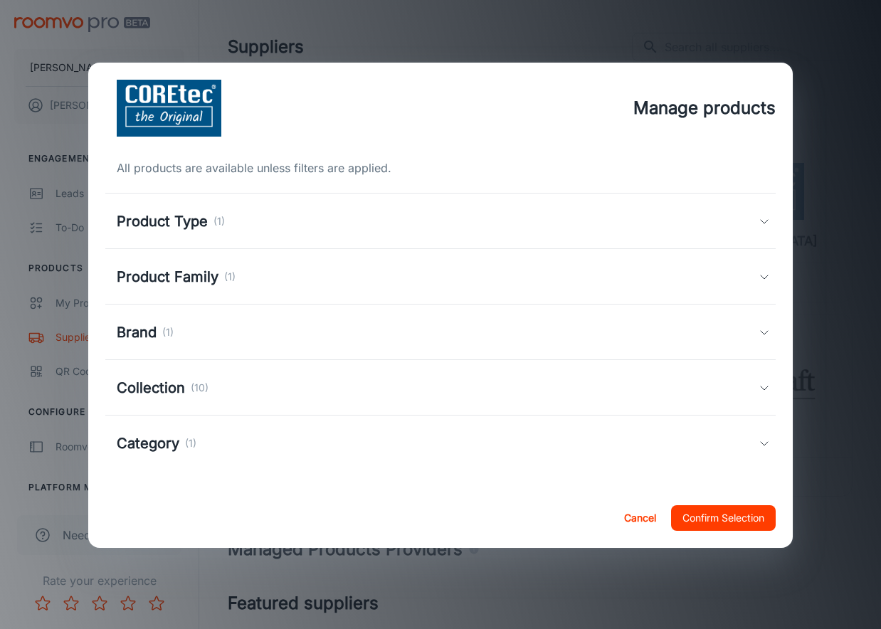
click at [174, 442] on h5 "Category" at bounding box center [148, 443] width 63 height 21
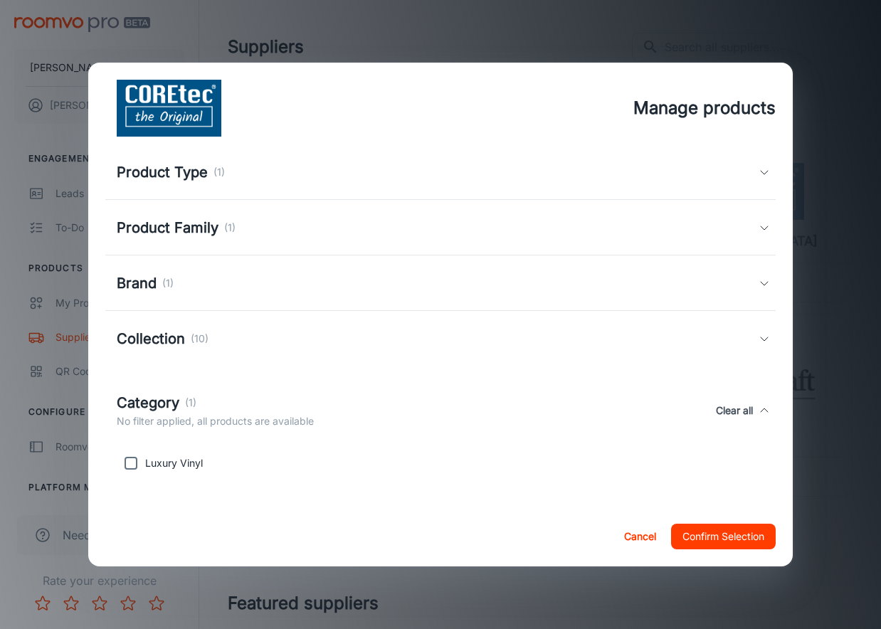
scroll to position [49, 0]
click at [732, 531] on button "Confirm Selection" at bounding box center [723, 537] width 105 height 26
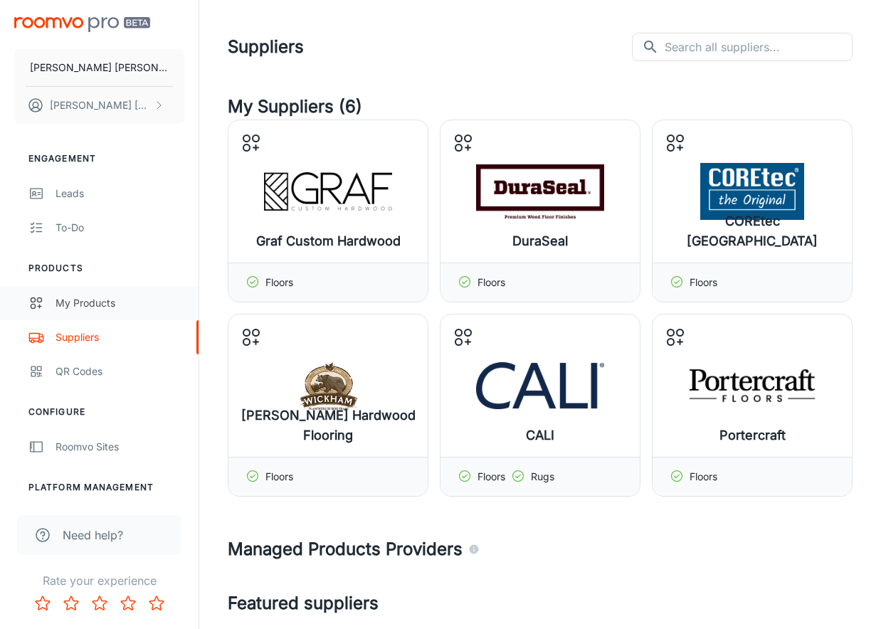
click at [100, 302] on div "My Products" at bounding box center [119, 303] width 129 height 16
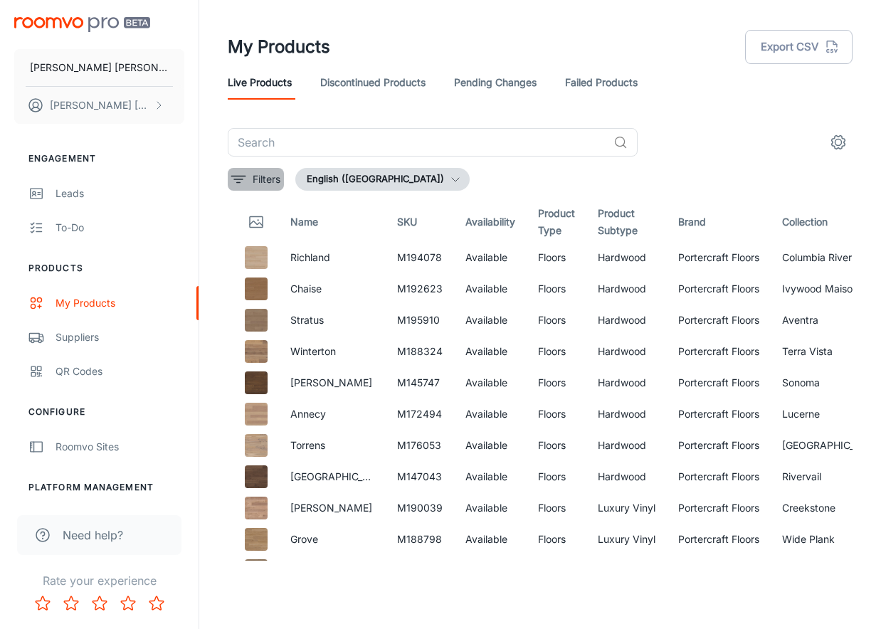
click at [240, 177] on icon "filter" at bounding box center [238, 179] width 17 height 17
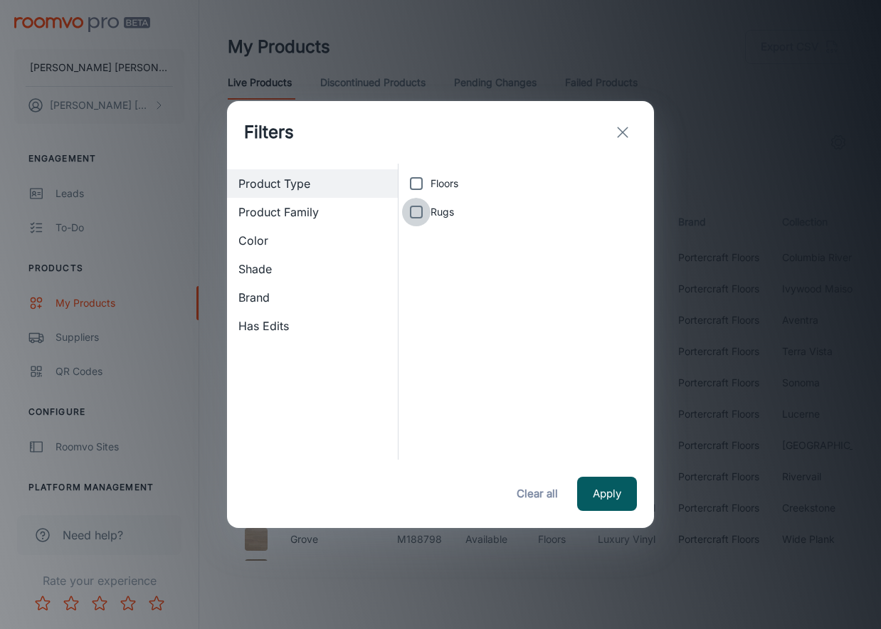
click at [417, 208] on input "Rugs" at bounding box center [416, 212] width 28 height 28
checkbox input "true"
click at [597, 489] on button "Apply" at bounding box center [607, 494] width 60 height 34
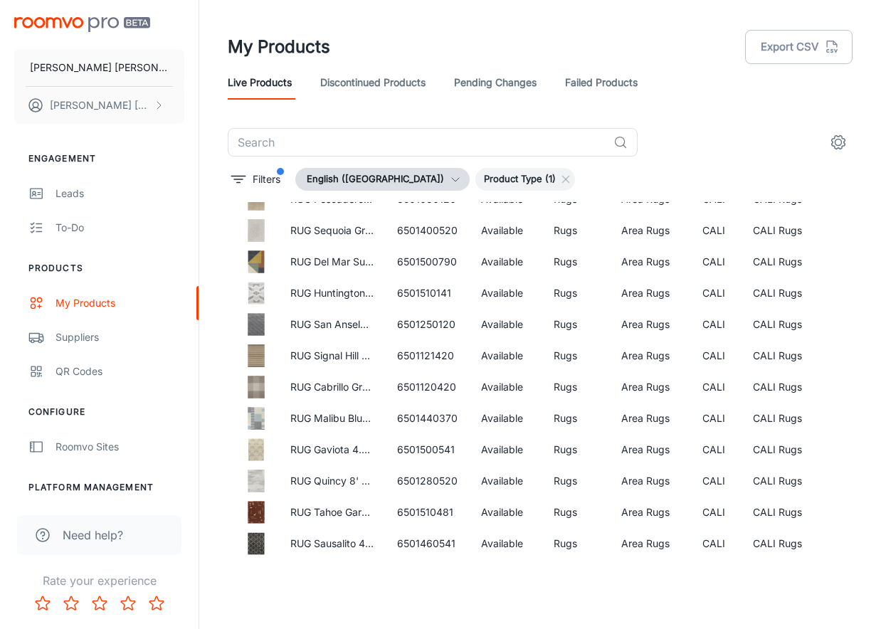
scroll to position [1988, 0]
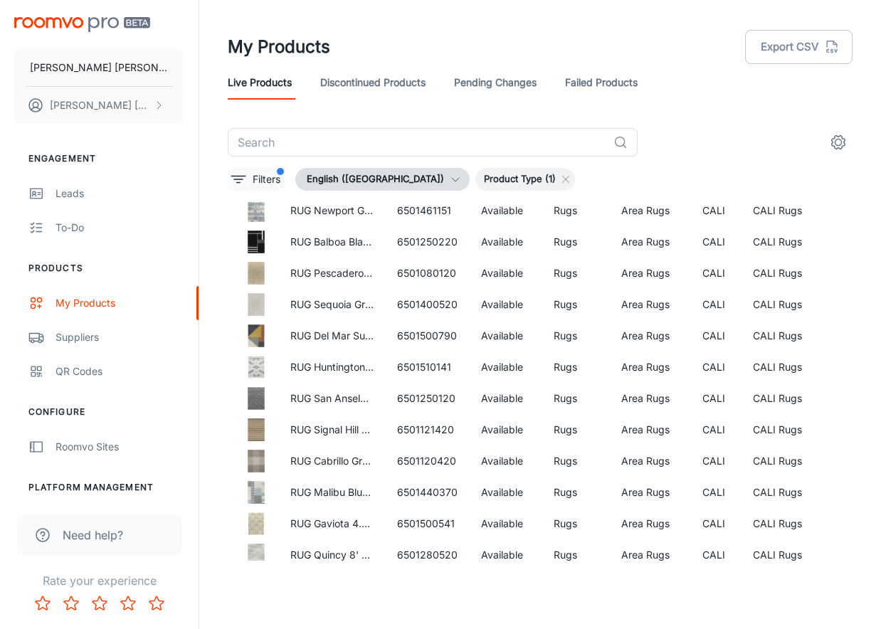
click at [248, 179] on button "Filters" at bounding box center [256, 179] width 56 height 23
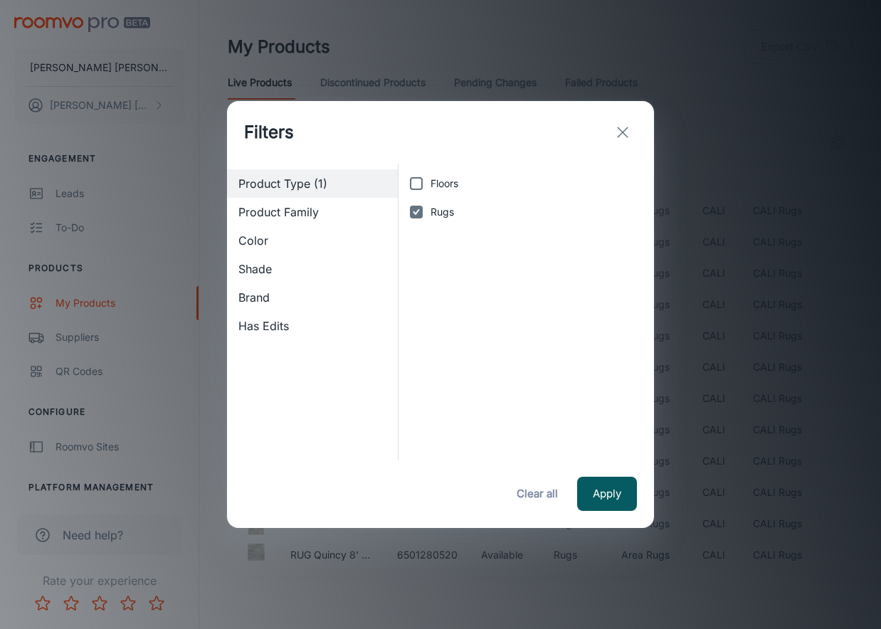
click at [418, 211] on input "Rugs" at bounding box center [416, 212] width 28 height 28
checkbox input "false"
click at [299, 185] on span "Product Type" at bounding box center [312, 183] width 148 height 17
click at [300, 184] on span "Product Type" at bounding box center [312, 183] width 148 height 17
click at [322, 211] on span "Product Family" at bounding box center [312, 211] width 148 height 17
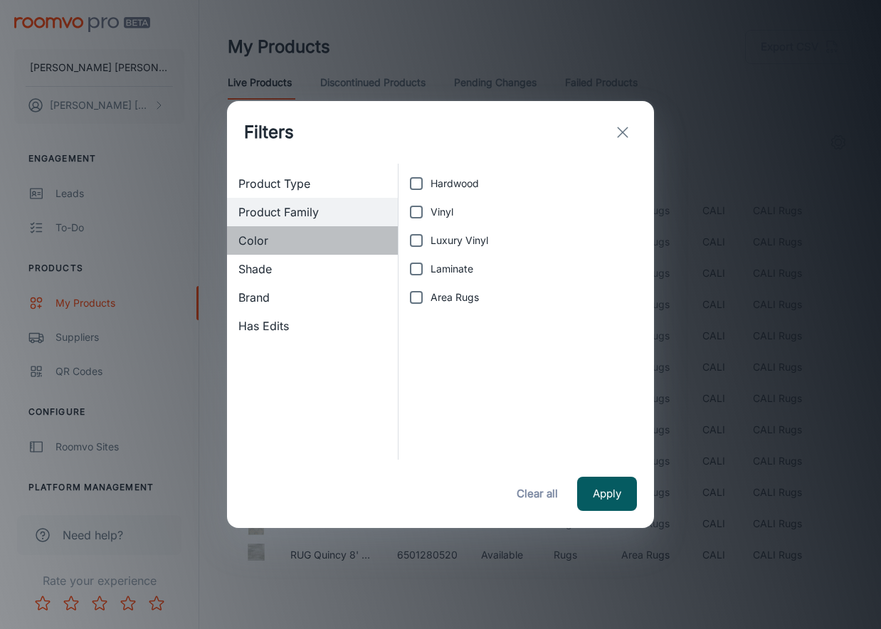
click at [294, 239] on span "Color" at bounding box center [312, 240] width 148 height 17
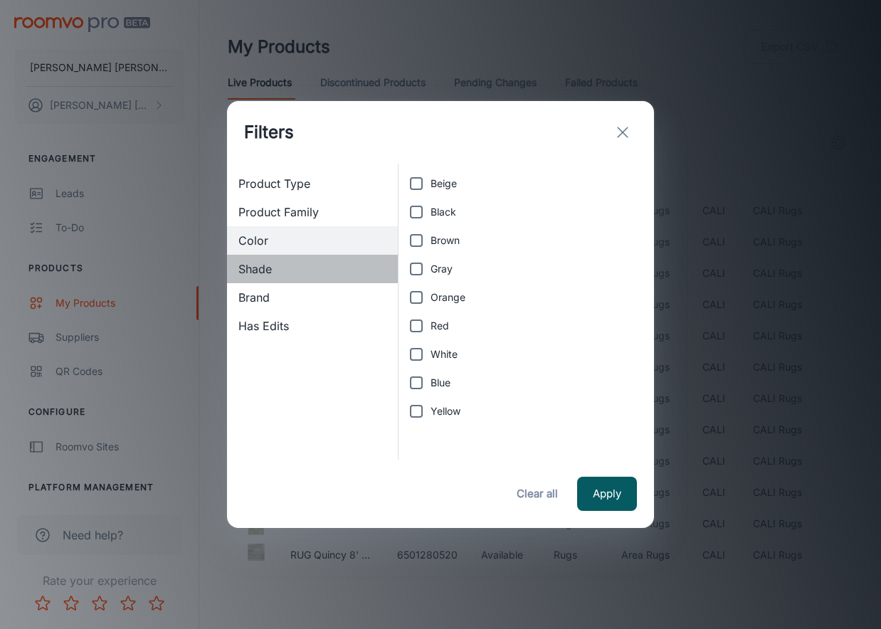
click at [298, 265] on span "Shade" at bounding box center [312, 268] width 148 height 17
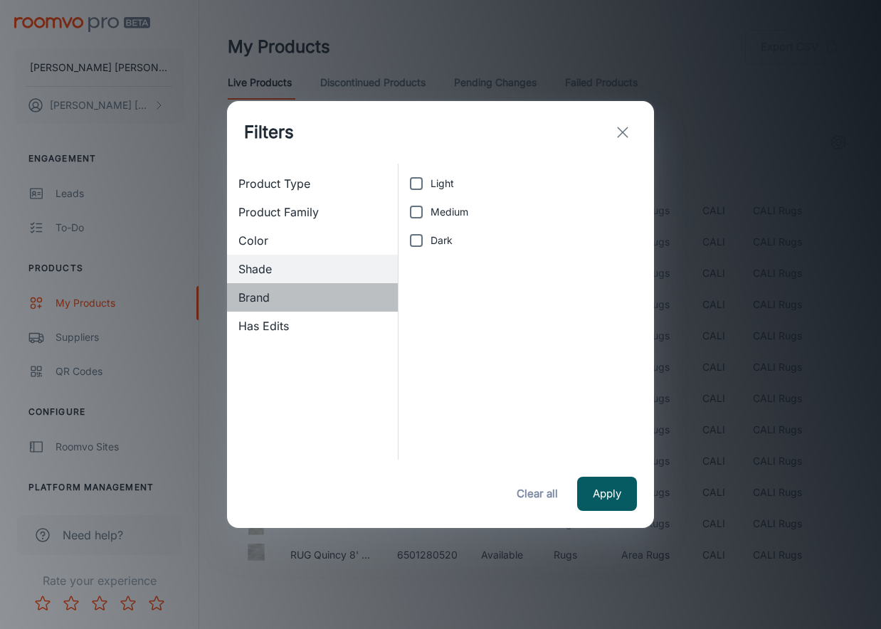
click at [280, 297] on span "Brand" at bounding box center [312, 297] width 148 height 17
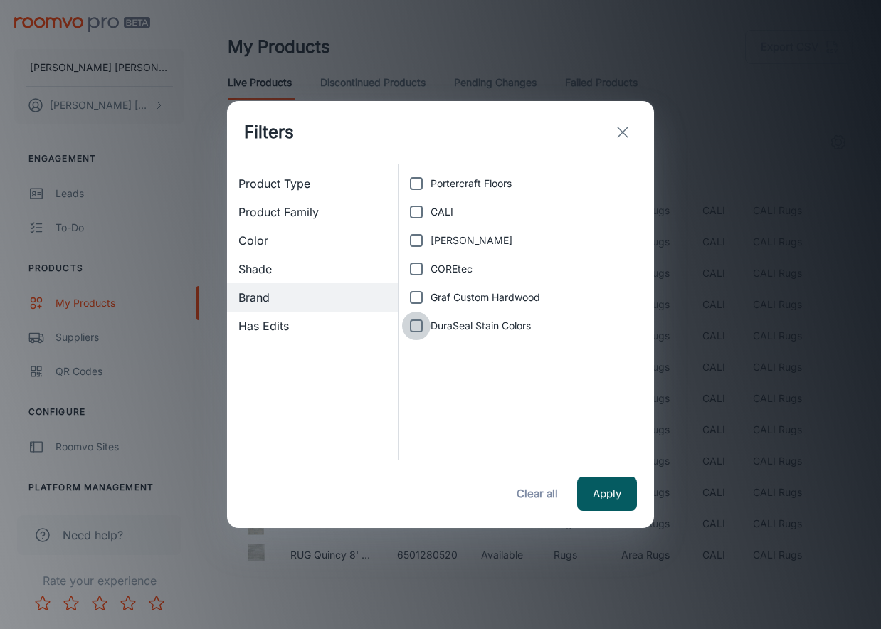
click at [418, 327] on input "DuraSeal Stain Colors" at bounding box center [416, 326] width 28 height 28
checkbox input "true"
click at [615, 499] on button "Apply" at bounding box center [607, 494] width 60 height 34
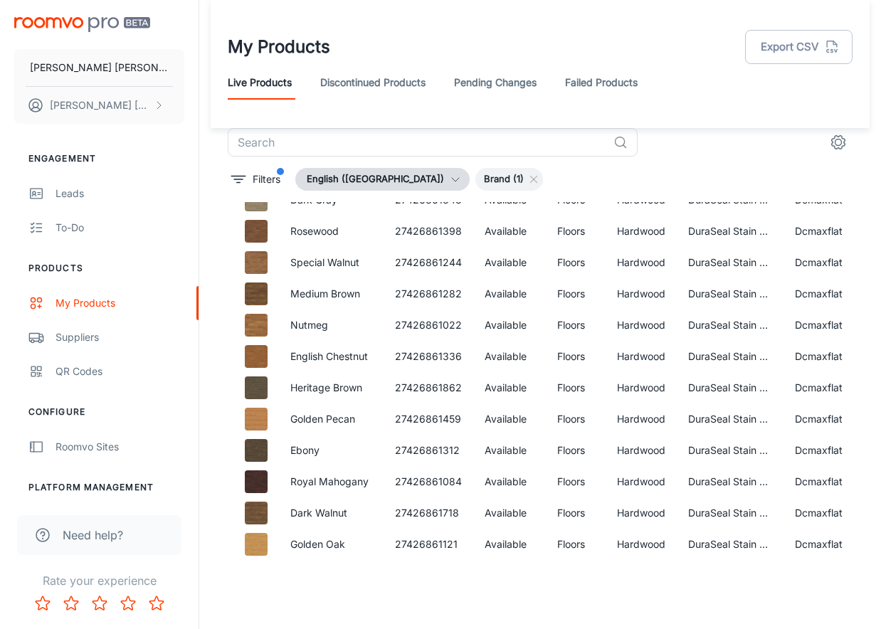
scroll to position [0, 0]
click at [239, 181] on icon "filter" at bounding box center [238, 179] width 17 height 17
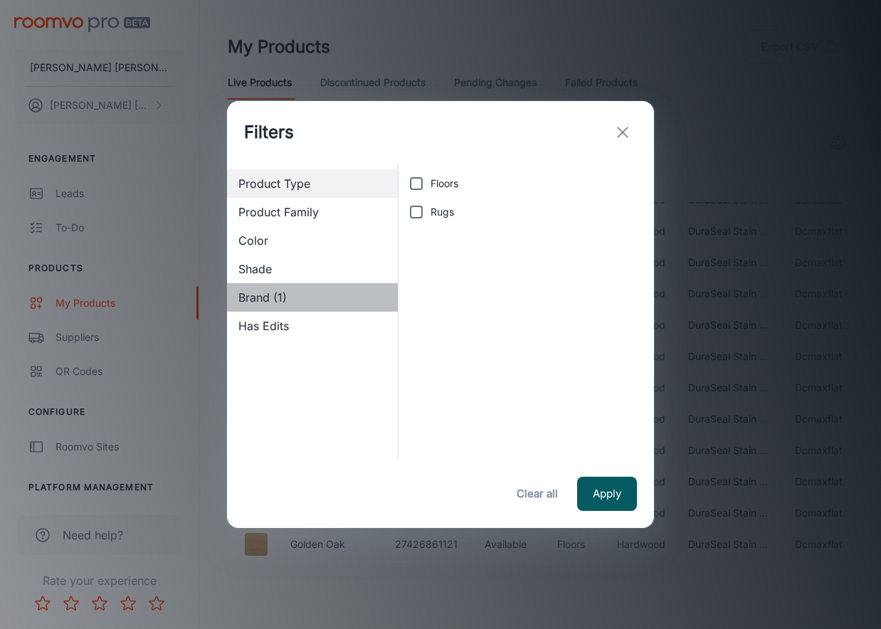
click at [267, 297] on span "Brand (1)" at bounding box center [312, 297] width 148 height 17
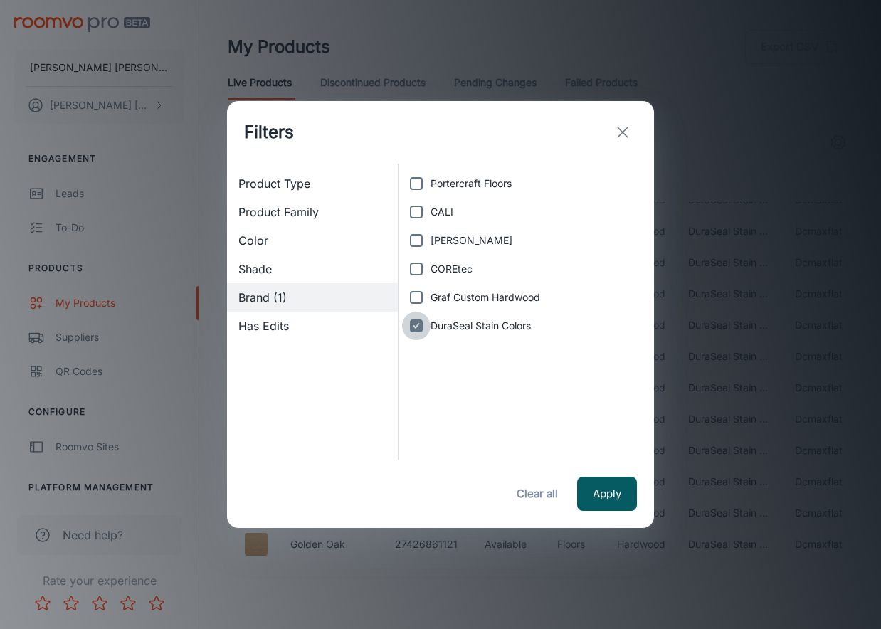
click at [420, 326] on input "DuraSeal Stain Colors" at bounding box center [416, 326] width 28 height 28
checkbox input "false"
click at [420, 295] on input "Graf Custom Hardwood" at bounding box center [416, 297] width 28 height 28
checkbox input "true"
click at [603, 489] on button "Apply" at bounding box center [607, 494] width 60 height 34
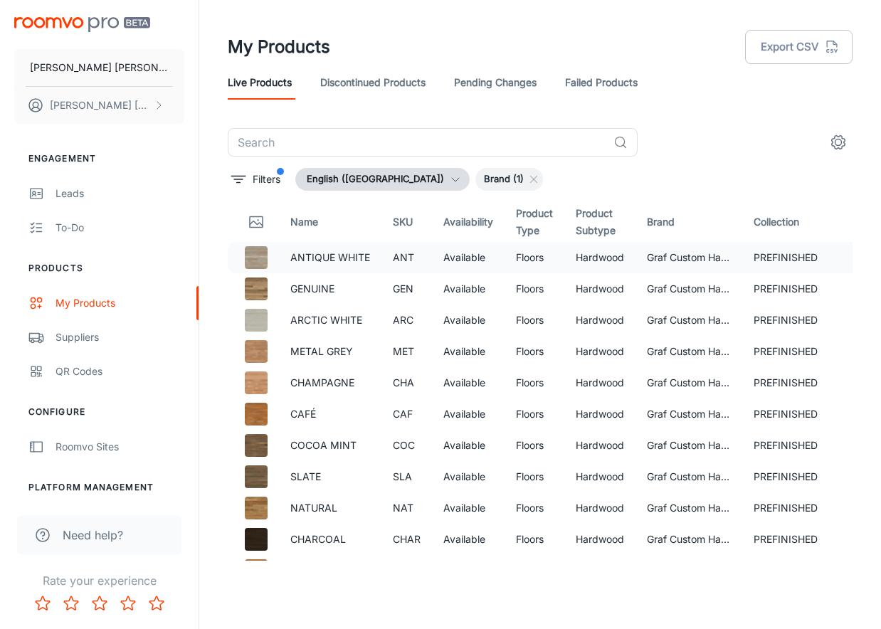
click at [260, 258] on img at bounding box center [256, 257] width 23 height 23
click at [263, 265] on img at bounding box center [256, 257] width 23 height 23
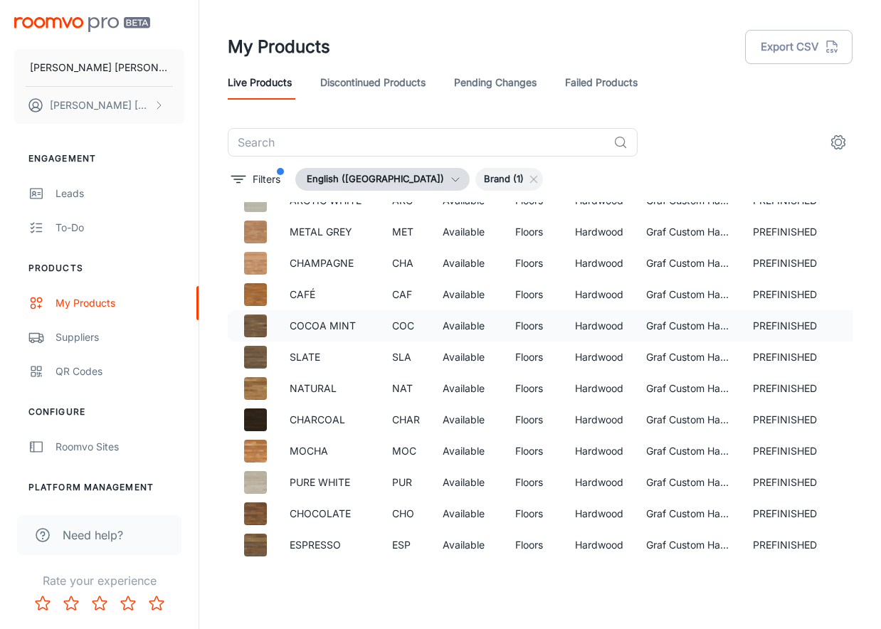
click at [261, 323] on img at bounding box center [255, 325] width 23 height 23
